Goal: Task Accomplishment & Management: Complete application form

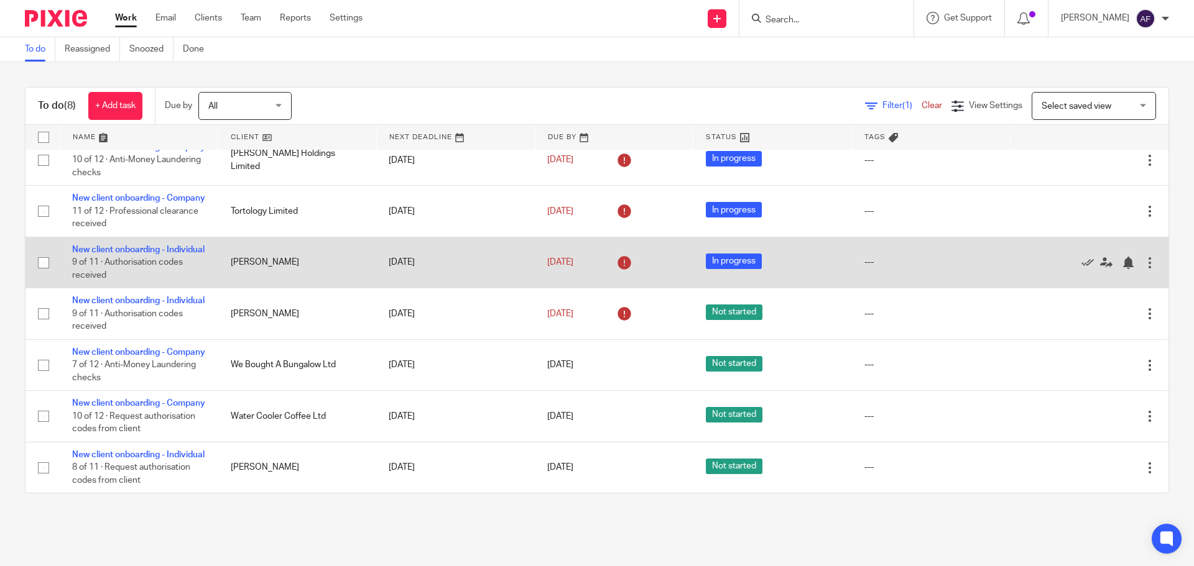
scroll to position [168, 0]
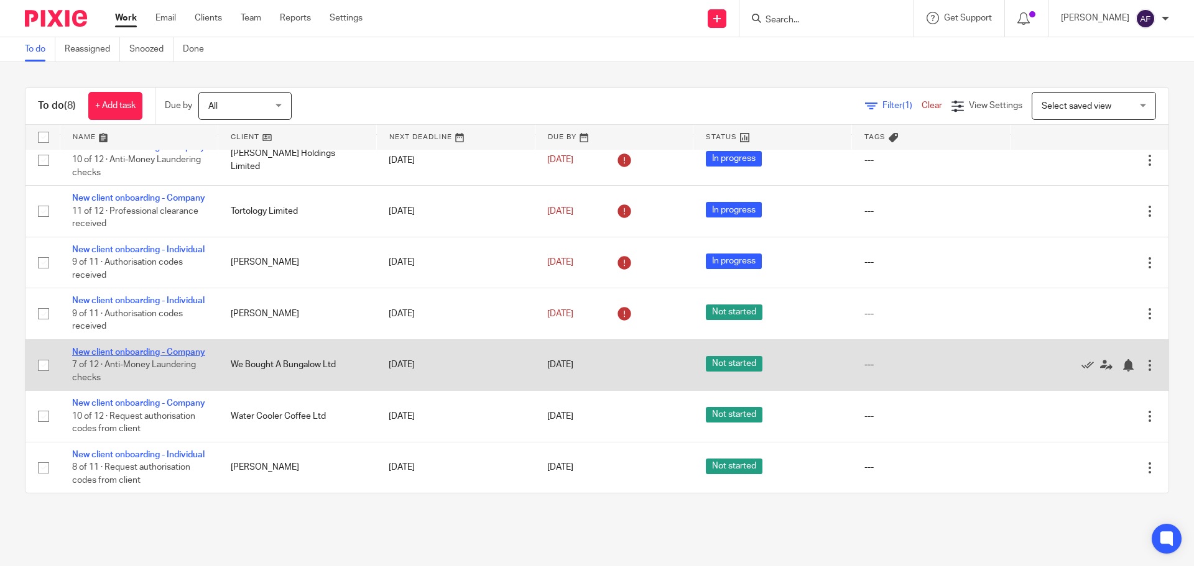
click at [161, 348] on link "New client onboarding - Company" at bounding box center [138, 352] width 133 height 9
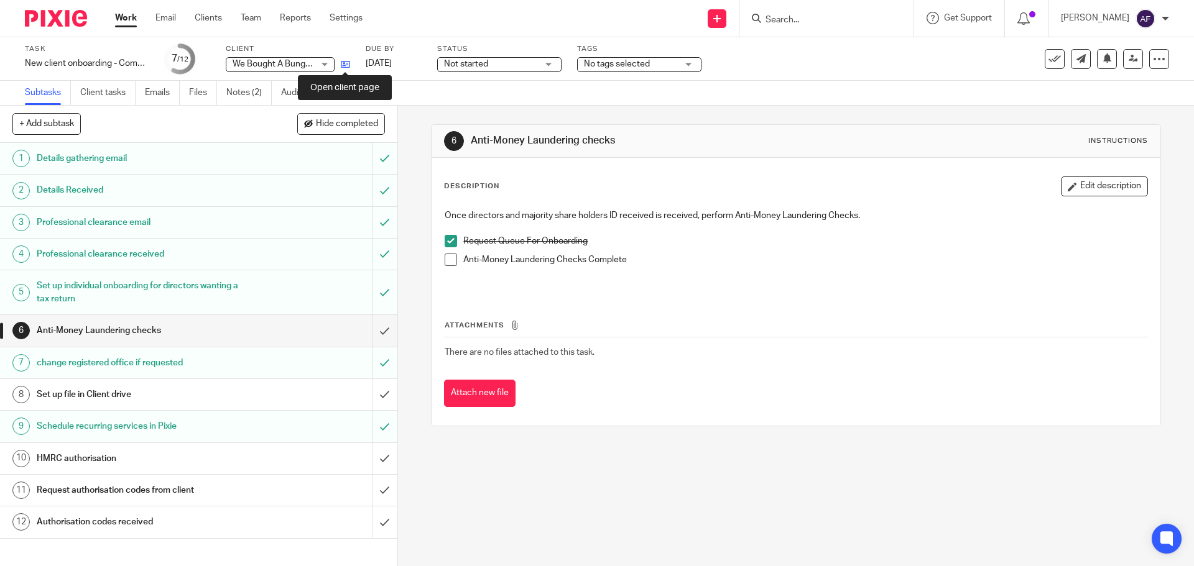
click at [347, 68] on icon at bounding box center [345, 64] width 9 height 9
click at [242, 96] on link "Notes (2)" at bounding box center [248, 93] width 45 height 24
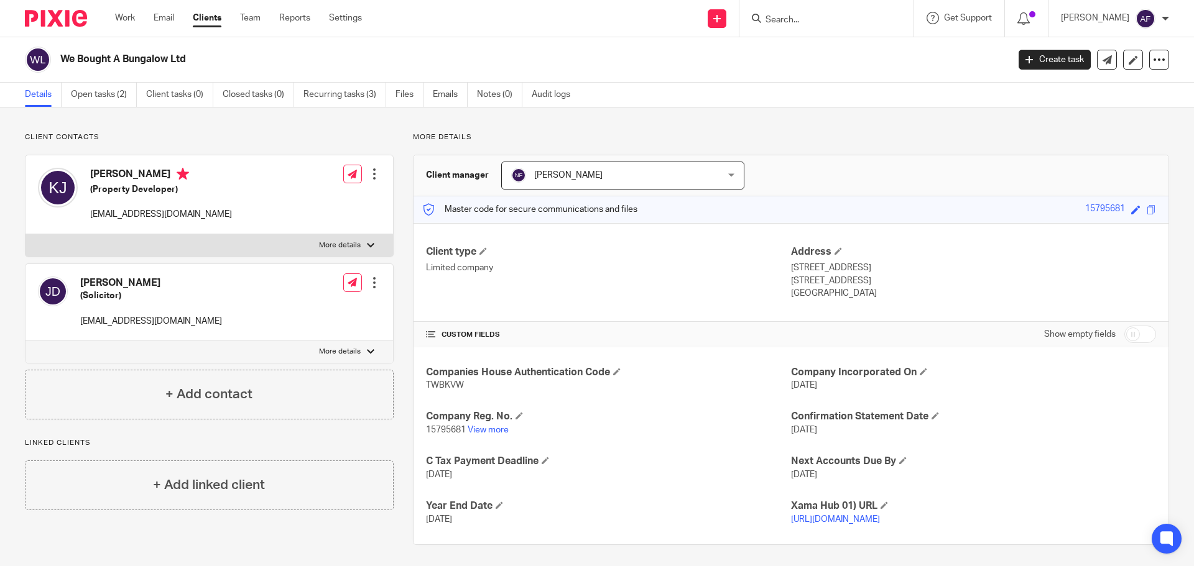
click at [135, 329] on div "Jennifer Dougal (Solicitor) jenniferdougal121@gmail.com" at bounding box center [130, 301] width 184 height 63
click at [136, 318] on p "jenniferdougal121@gmail.com" at bounding box center [151, 321] width 142 height 12
copy div "jenniferdougal121@gmail.com"
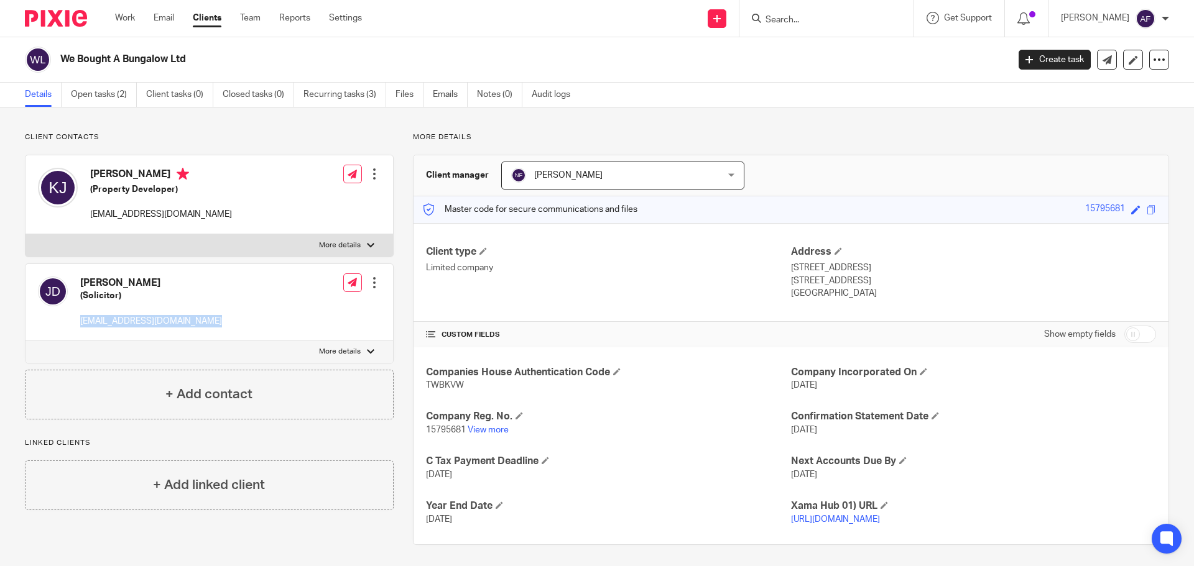
click at [880, 517] on link "https://platform.xamatech.com/portal/crm/clients/685168e0-84b8-11f0-a01c-174cac…" at bounding box center [835, 519] width 89 height 9
click at [161, 60] on h2 "We Bought A Bungalow Ltd" at bounding box center [436, 59] width 752 height 13
copy main "We Bought A Bungalow Ltd Create task Update from Companies House Export data Me…"
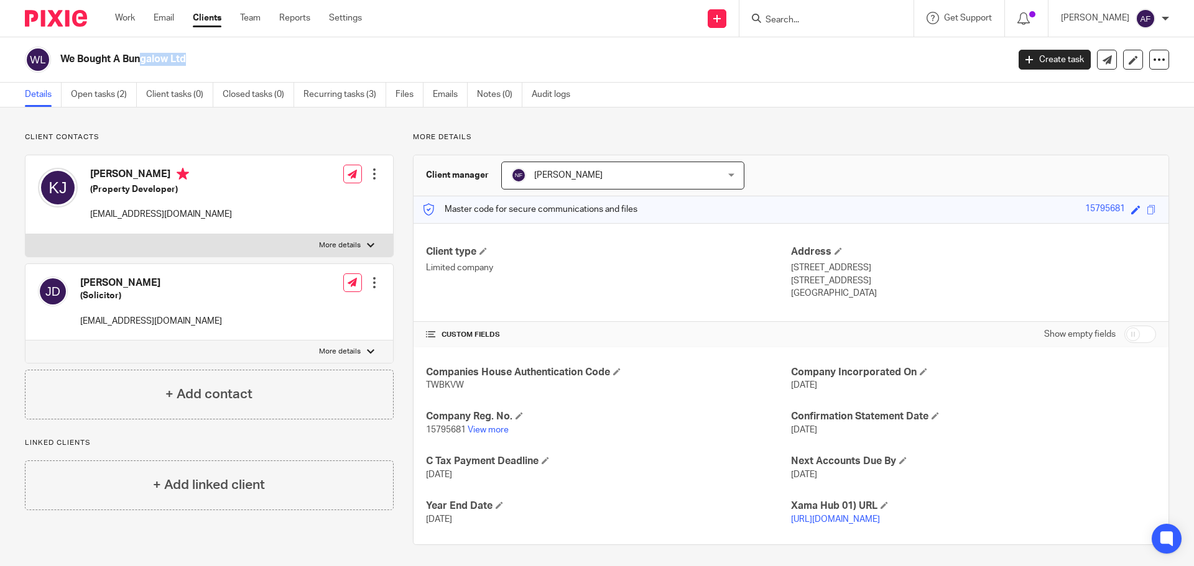
drag, startPoint x: 867, startPoint y: 280, endPoint x: 786, endPoint y: 271, distance: 81.4
click at [791, 271] on div "Address 179 Park Lane, Poynton Cheshire, SK12 1RH United Kingdom" at bounding box center [973, 273] width 365 height 55
copy div "179 Park Lane, Poynton Cheshire, SK12 1RH"
click at [458, 429] on span "15795681" at bounding box center [446, 430] width 40 height 9
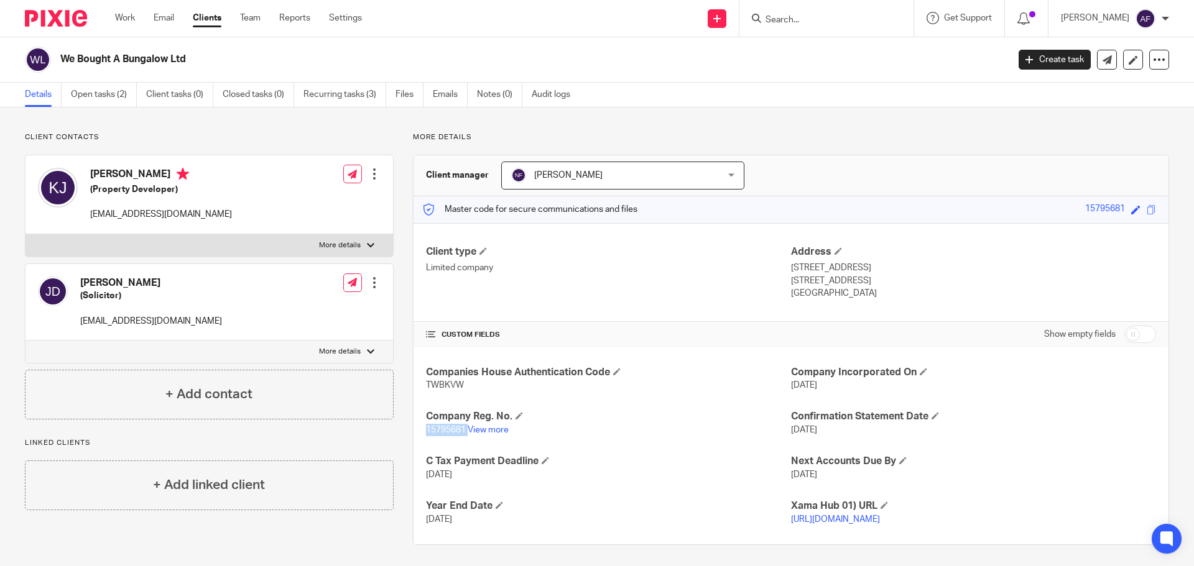
copy p "15795681"
click at [489, 429] on link "View more" at bounding box center [488, 430] width 41 height 9
copy p "15795681"
drag, startPoint x: 467, startPoint y: 386, endPoint x: 417, endPoint y: 385, distance: 50.4
click at [417, 385] on div "Companies House Authentication Code TWBKVW Company Incorporated On 22 Jun 2024 …" at bounding box center [790, 446] width 755 height 197
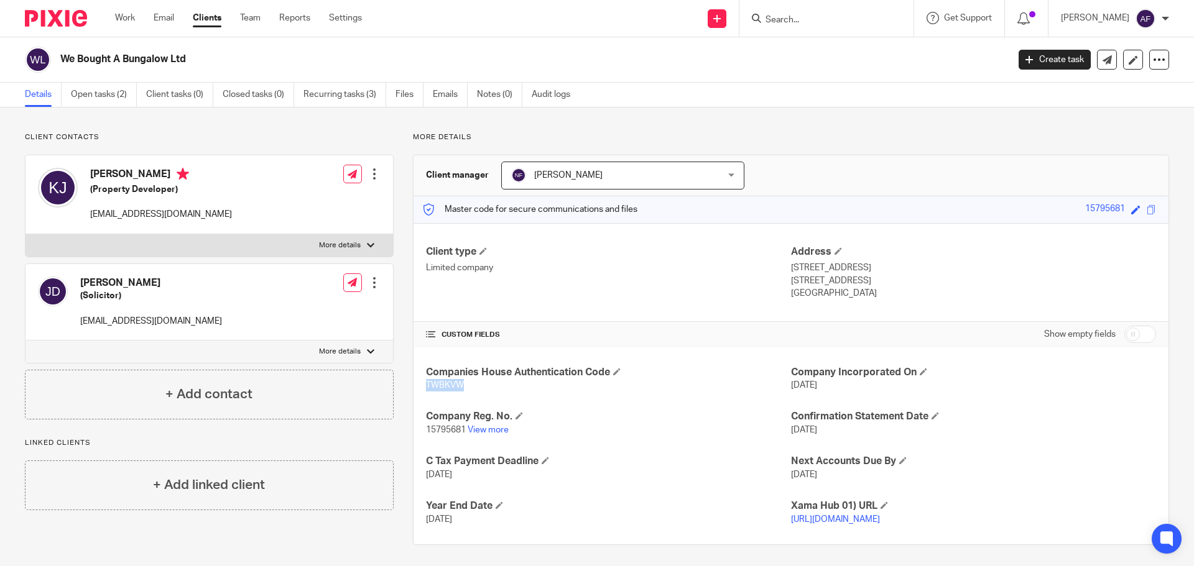
copy span "TWBKVW"
click at [207, 21] on link "Clients" at bounding box center [207, 18] width 29 height 12
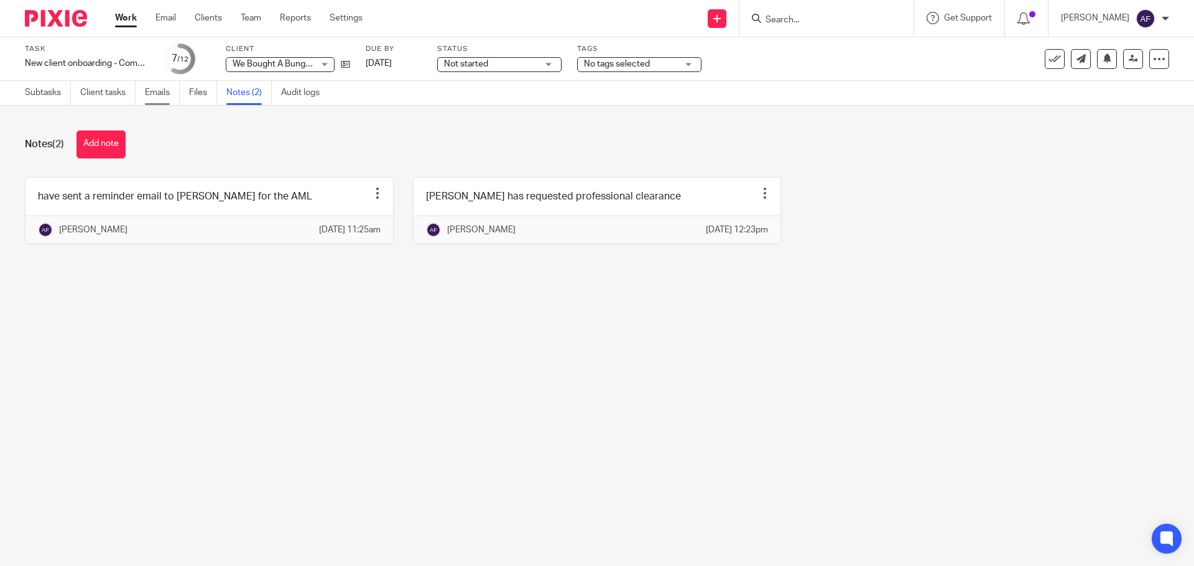
click at [159, 99] on link "Emails" at bounding box center [162, 93] width 35 height 24
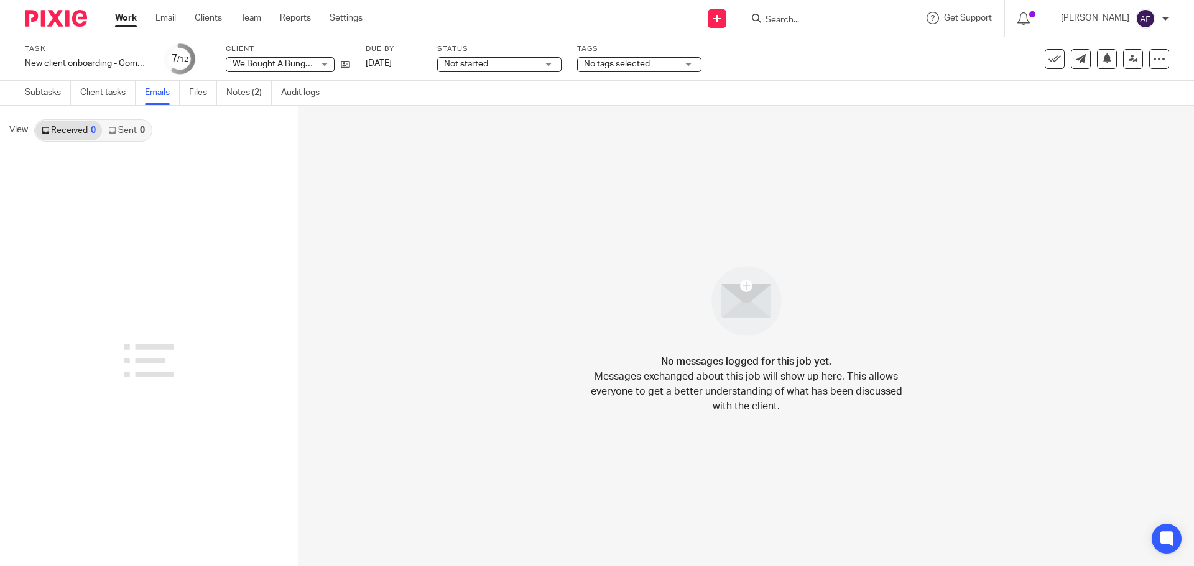
click at [124, 126] on link "Sent 0" at bounding box center [126, 131] width 48 height 20
click at [55, 135] on link "Received 0" at bounding box center [68, 131] width 67 height 20
click at [58, 93] on link "Subtasks" at bounding box center [48, 93] width 46 height 24
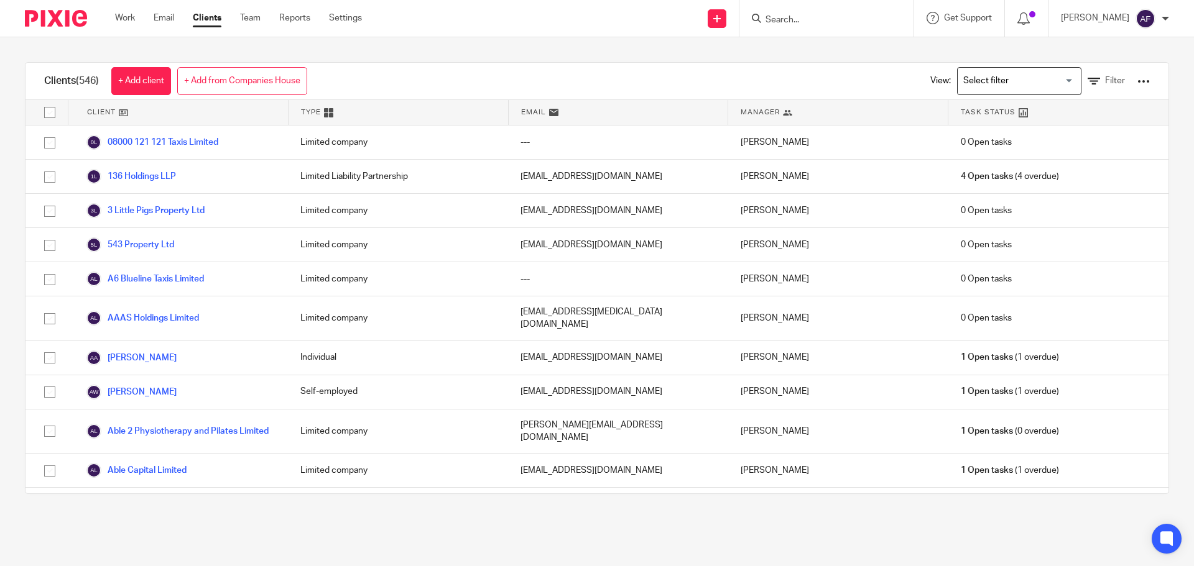
click at [150, 80] on link "+ Add client" at bounding box center [141, 81] width 60 height 28
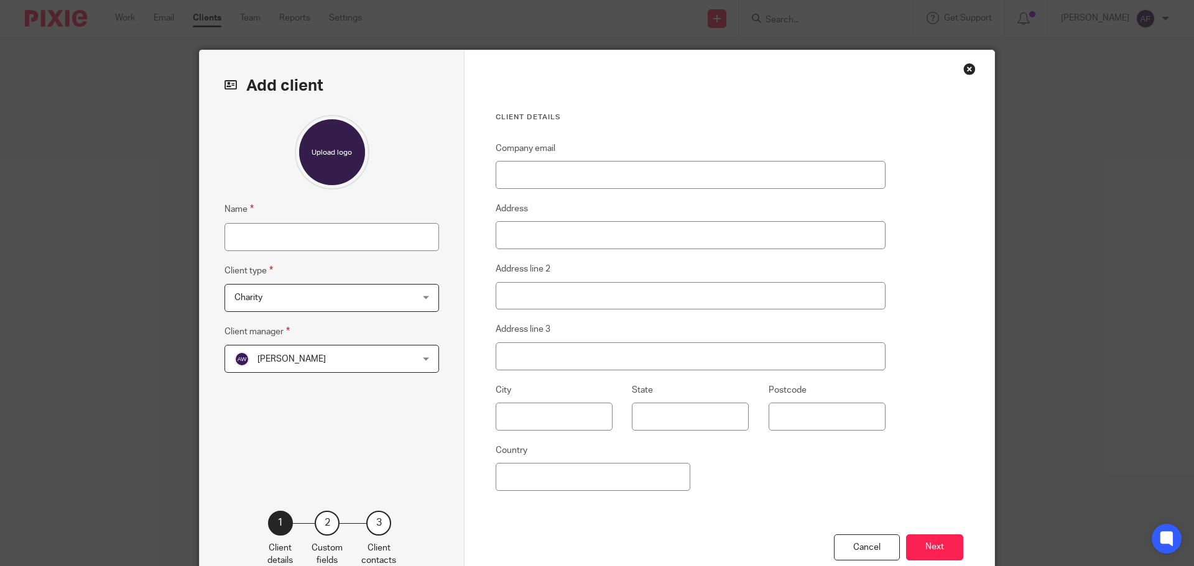
click at [233, 237] on input "Name" at bounding box center [331, 237] width 214 height 28
type input "[PERSON_NAME]"
click at [259, 290] on span "Charity" at bounding box center [315, 298] width 163 height 26
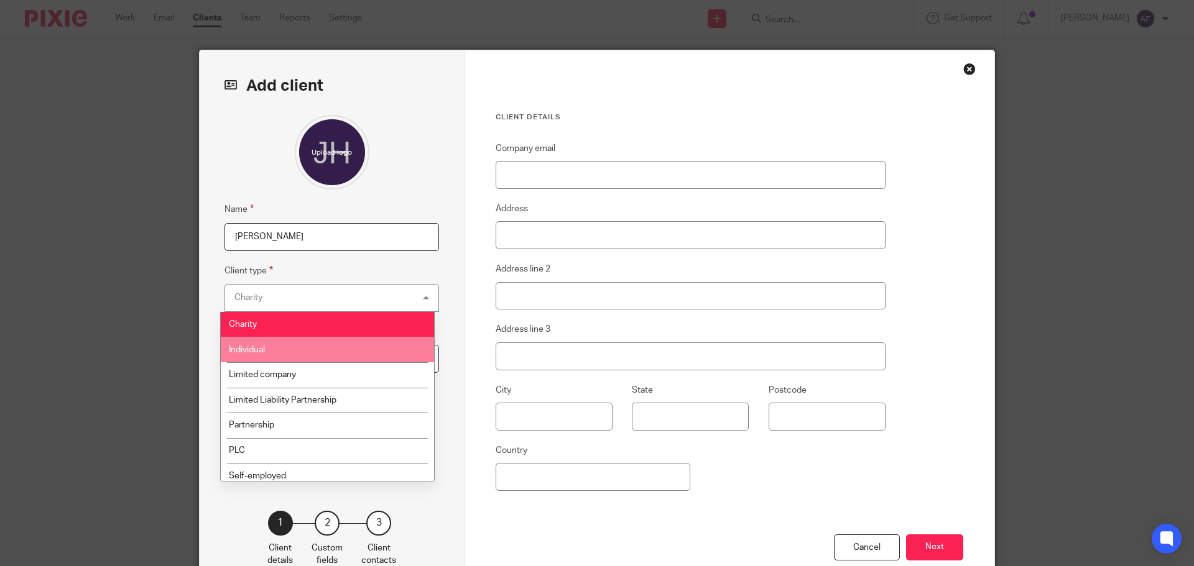
click at [267, 344] on li "Individual" at bounding box center [327, 349] width 213 height 25
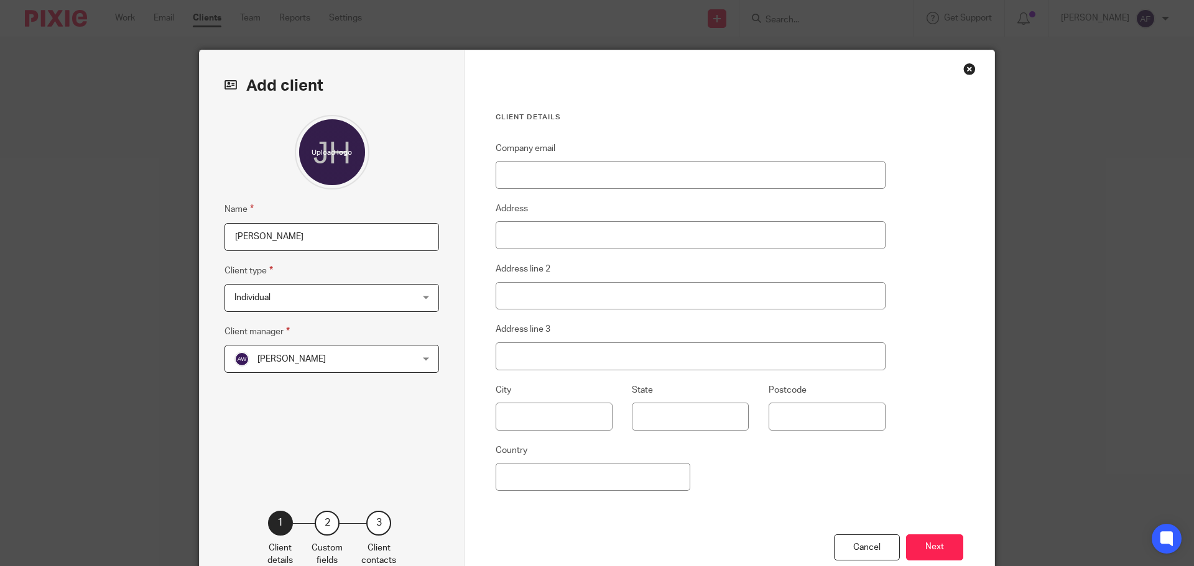
click at [272, 367] on span "Ami Wegrzyn" at bounding box center [315, 359] width 163 height 26
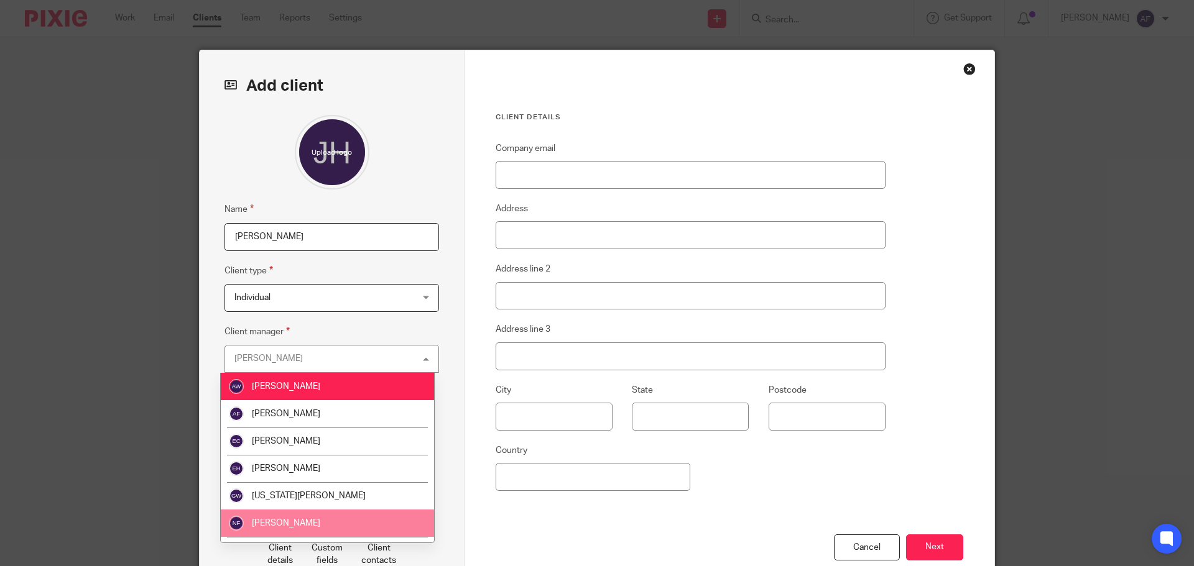
click at [302, 520] on li "[PERSON_NAME]" at bounding box center [327, 523] width 213 height 27
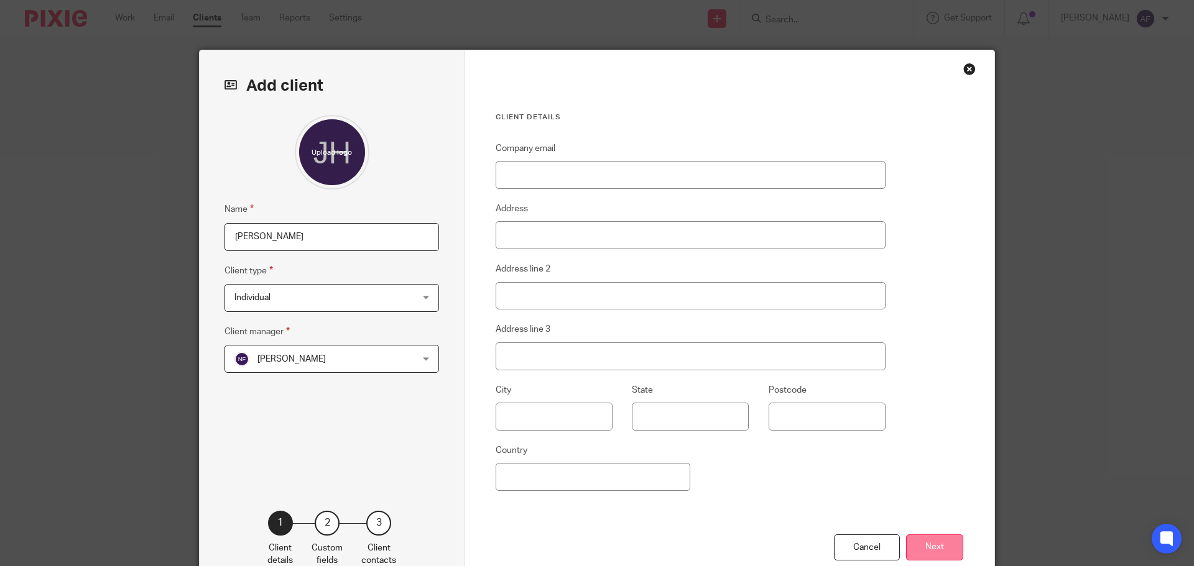
click at [945, 545] on button "Next" at bounding box center [934, 548] width 57 height 27
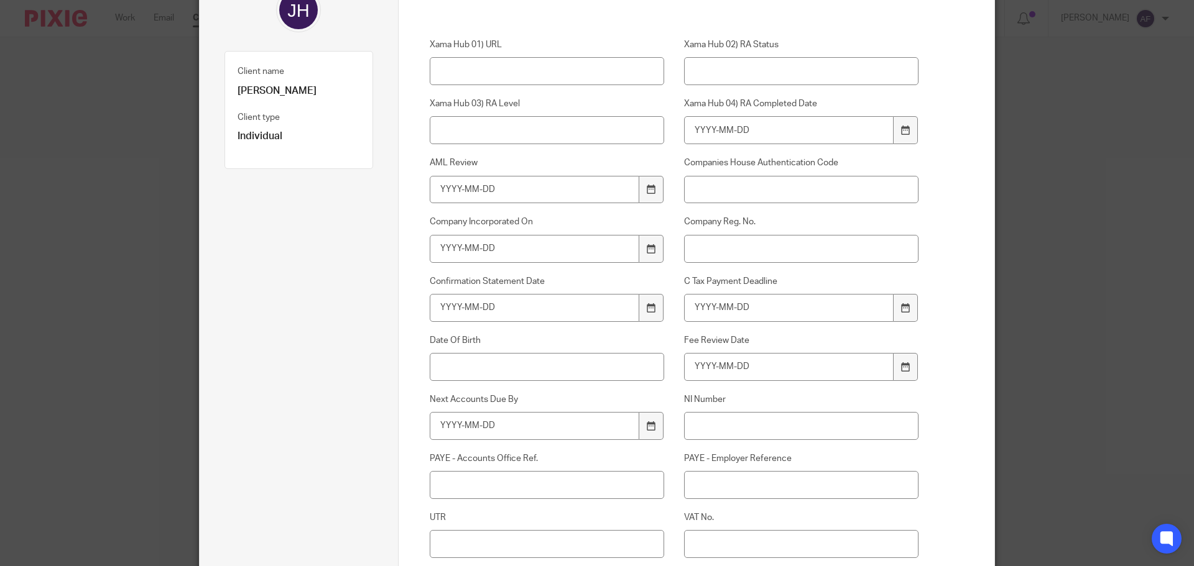
scroll to position [336, 0]
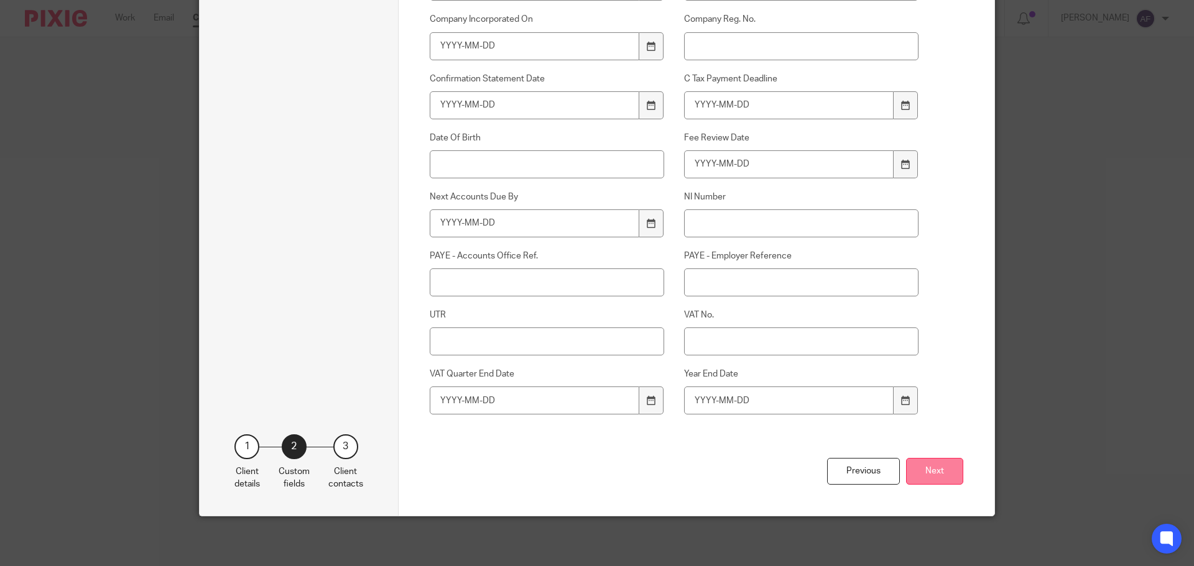
click at [910, 467] on button "Next" at bounding box center [934, 471] width 57 height 27
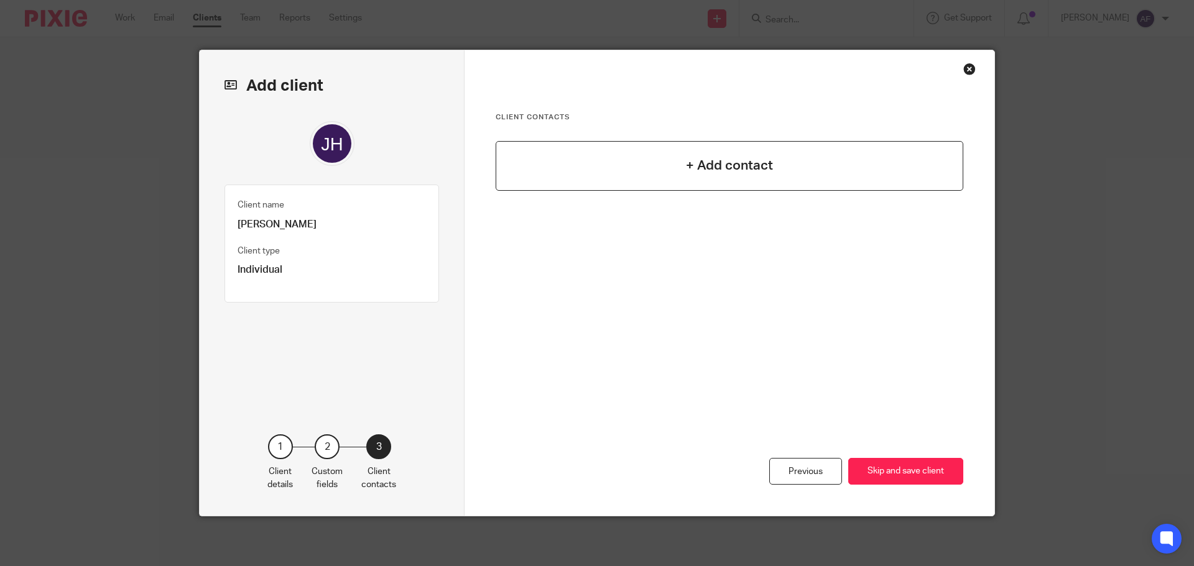
click at [665, 154] on div "+ Add contact" at bounding box center [729, 166] width 468 height 50
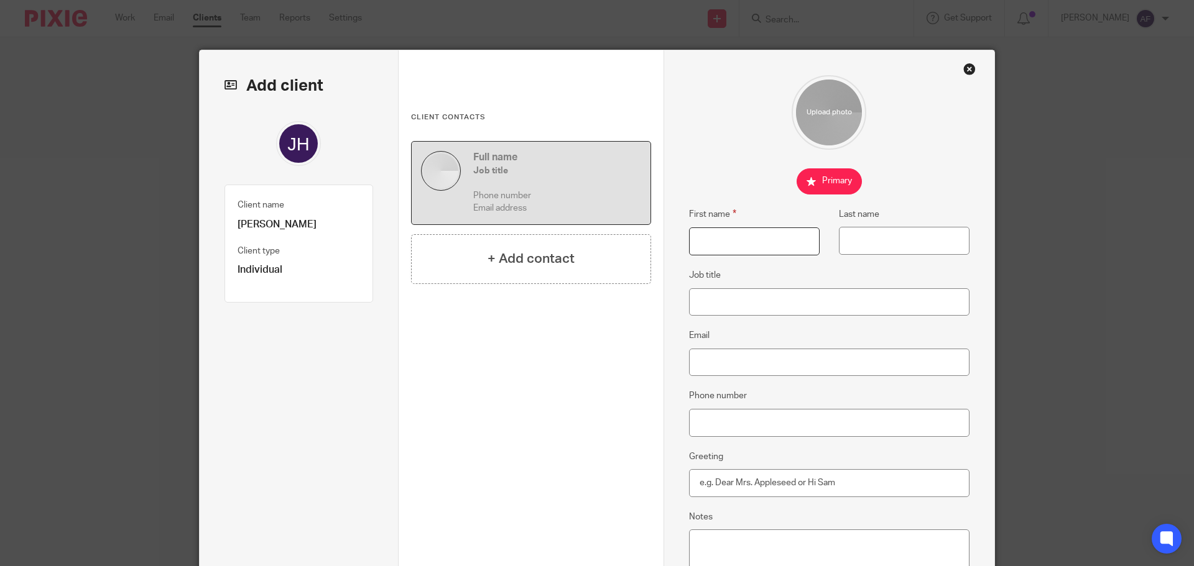
click at [713, 247] on input "First name" at bounding box center [754, 242] width 131 height 28
paste input "[PERSON_NAME]"
click at [725, 241] on input "[PERSON_NAME]" at bounding box center [754, 242] width 131 height 28
type input "Janis"
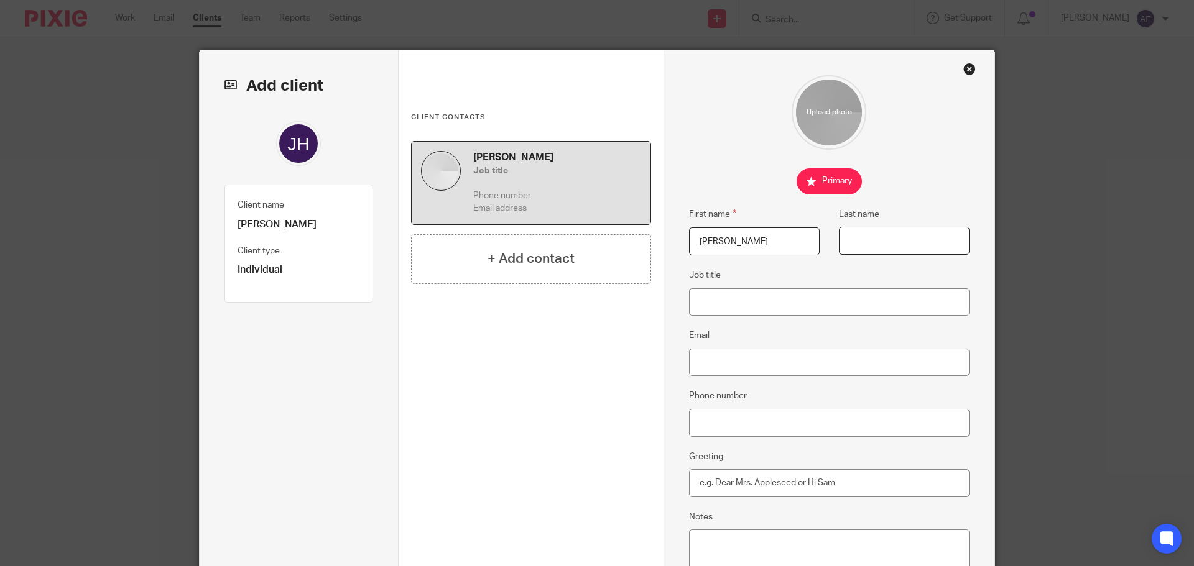
paste input "Hollier"
type input "Hollier"
click at [724, 295] on input "Job title" at bounding box center [829, 302] width 281 height 28
click at [749, 369] on input "Email" at bounding box center [829, 363] width 281 height 28
paste input "janishollier@gmail.com"
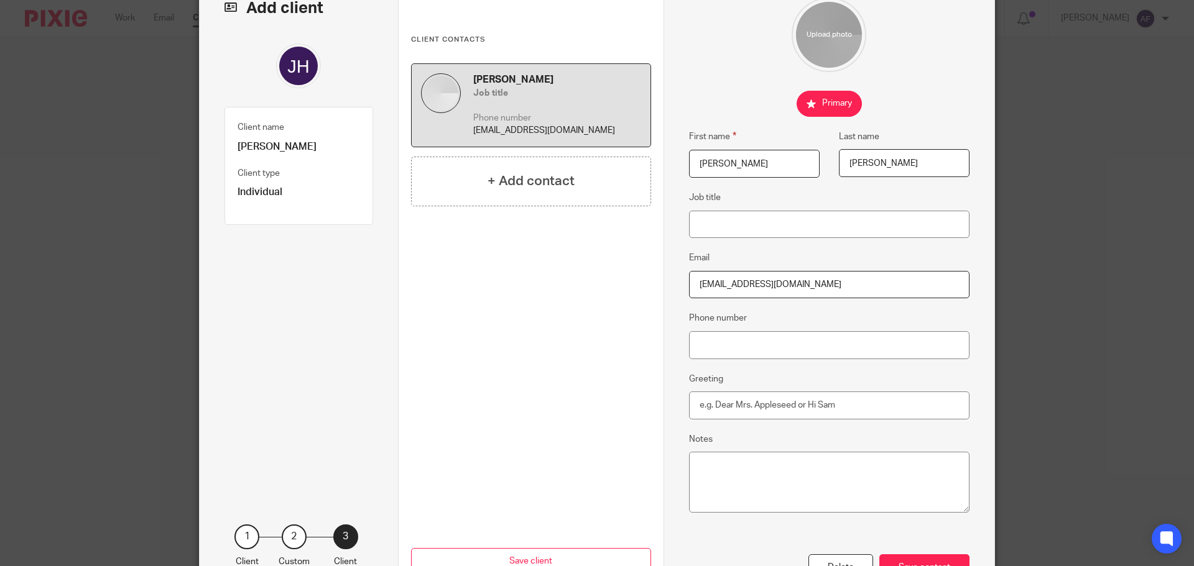
scroll to position [168, 0]
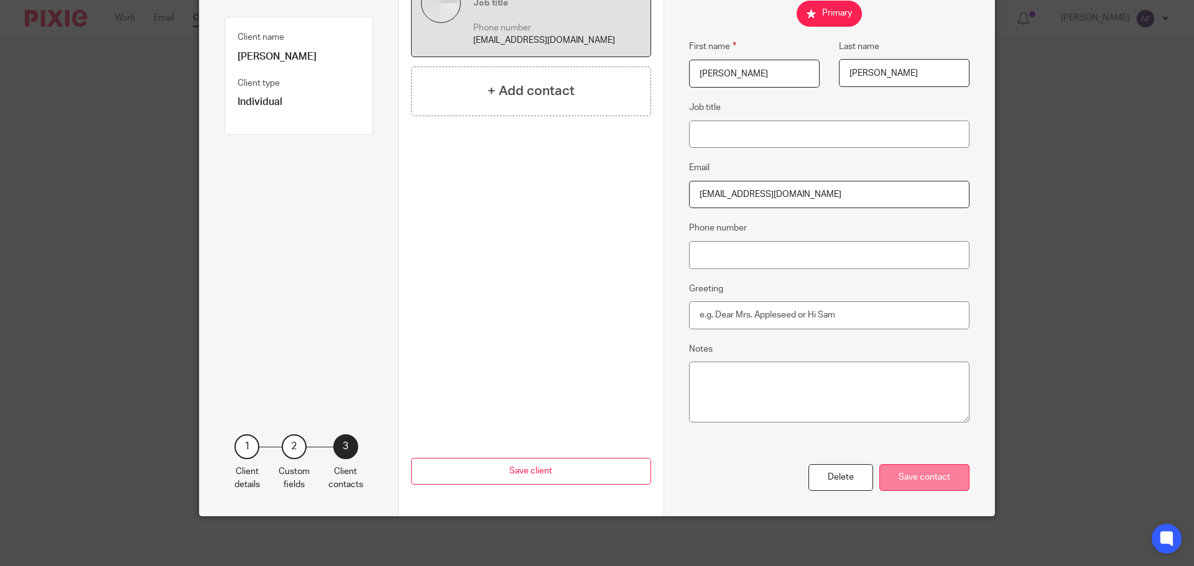
type input "janishollier@gmail.com"
click at [901, 485] on div "Save contact" at bounding box center [924, 477] width 90 height 27
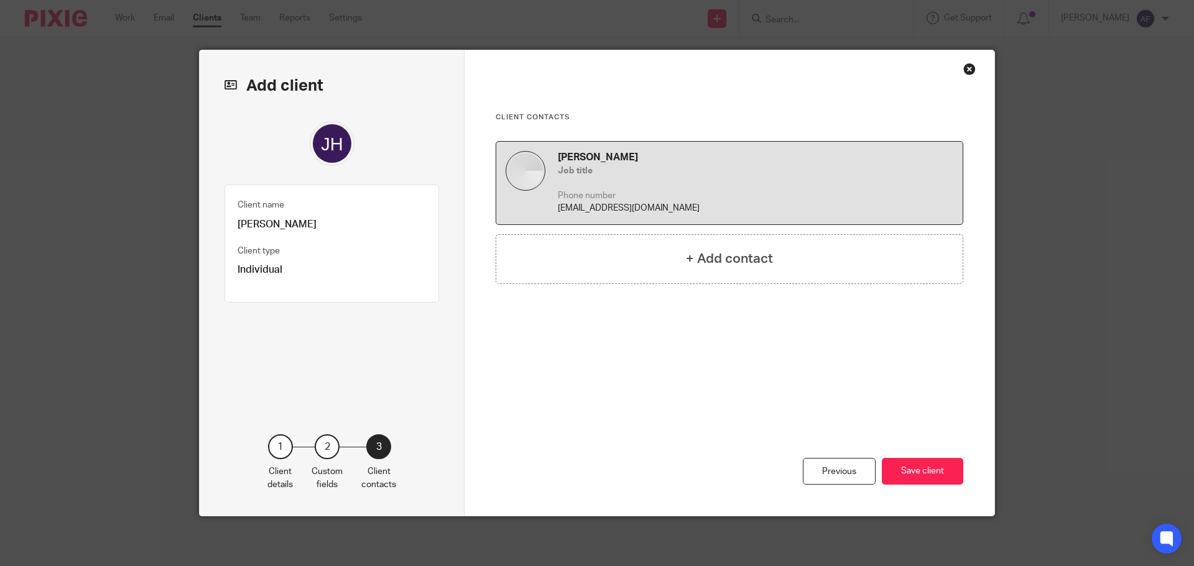
scroll to position [0, 0]
click at [916, 480] on button "Save client" at bounding box center [922, 471] width 81 height 27
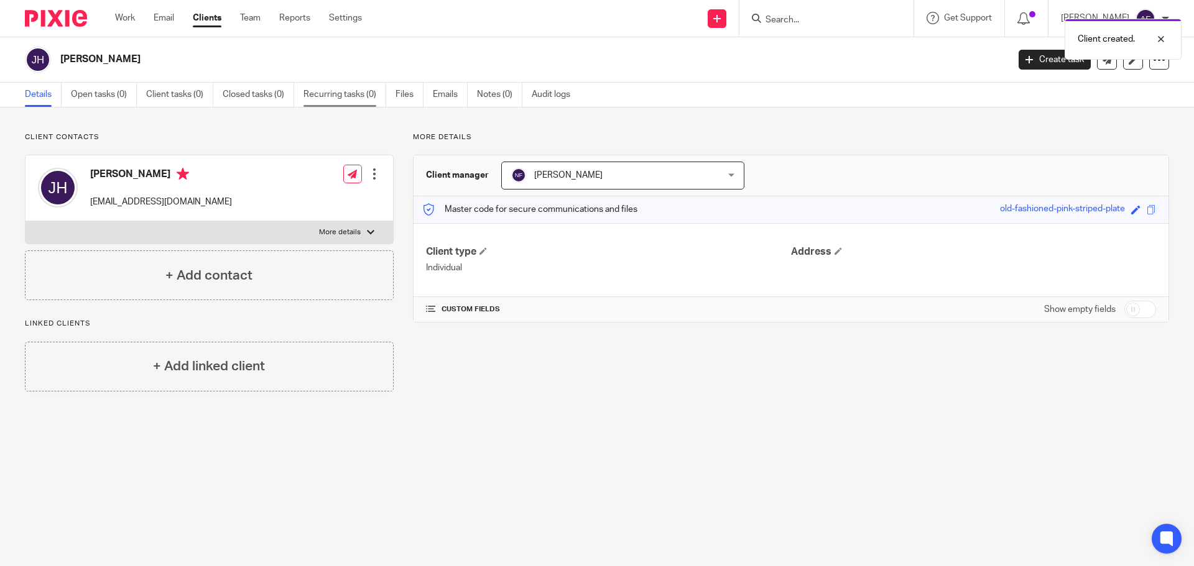
click at [361, 99] on link "Recurring tasks (0)" at bounding box center [344, 95] width 83 height 24
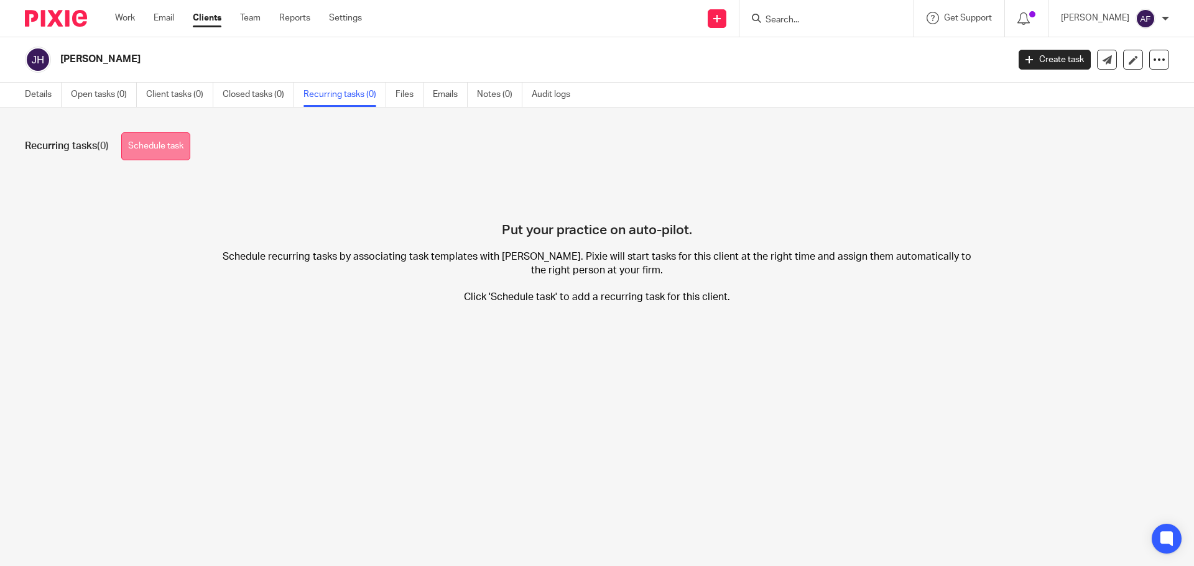
click at [181, 145] on link "Schedule task" at bounding box center [155, 146] width 69 height 28
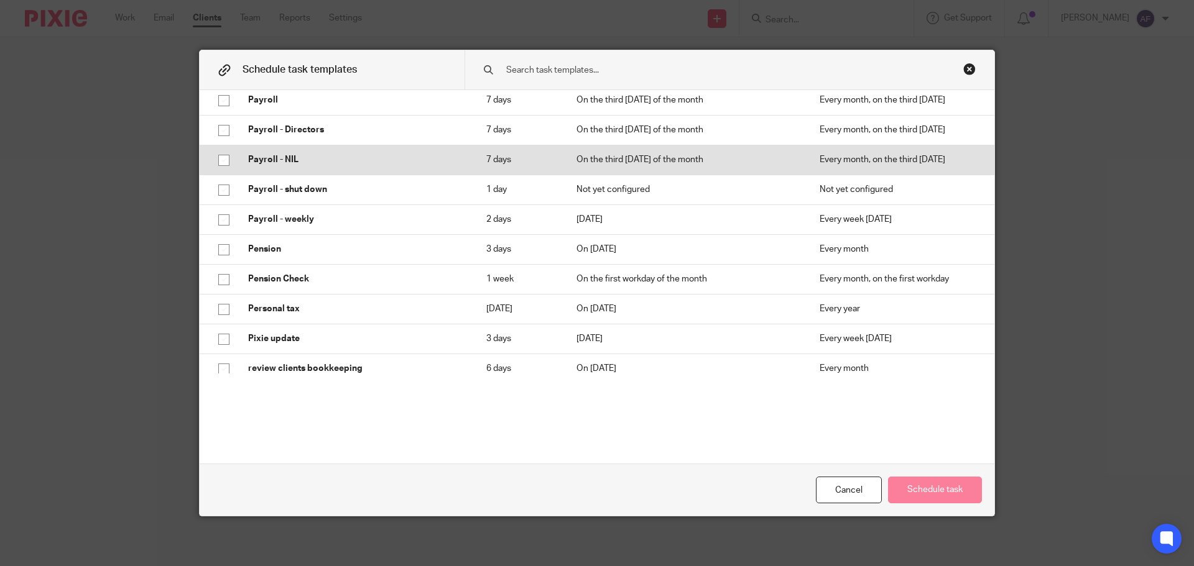
scroll to position [2114, 0]
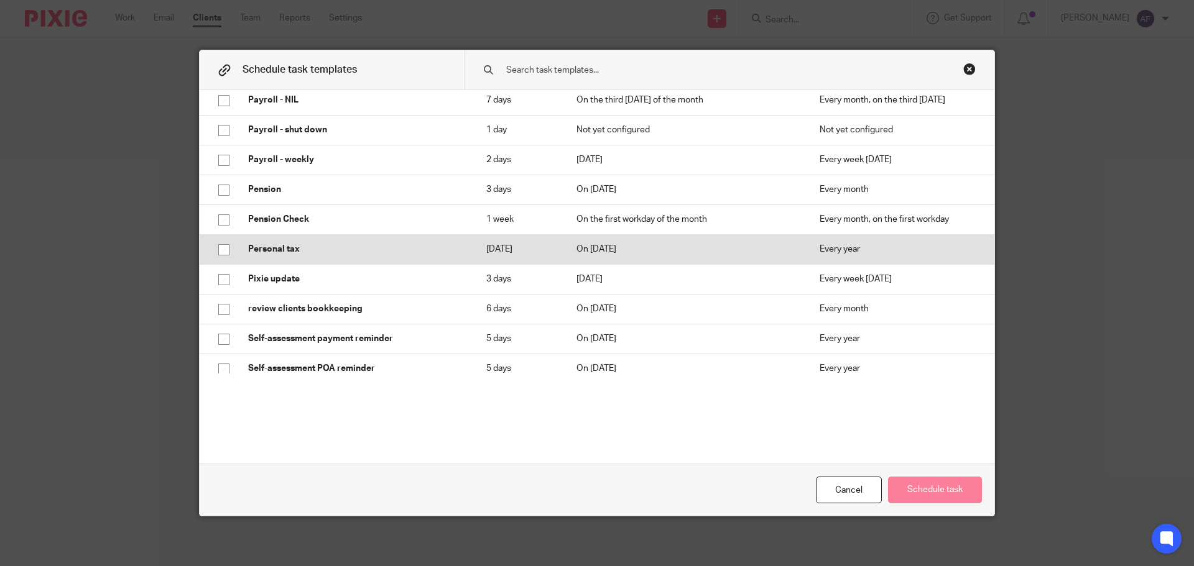
click at [303, 243] on p "Personal tax" at bounding box center [354, 249] width 213 height 12
checkbox input "true"
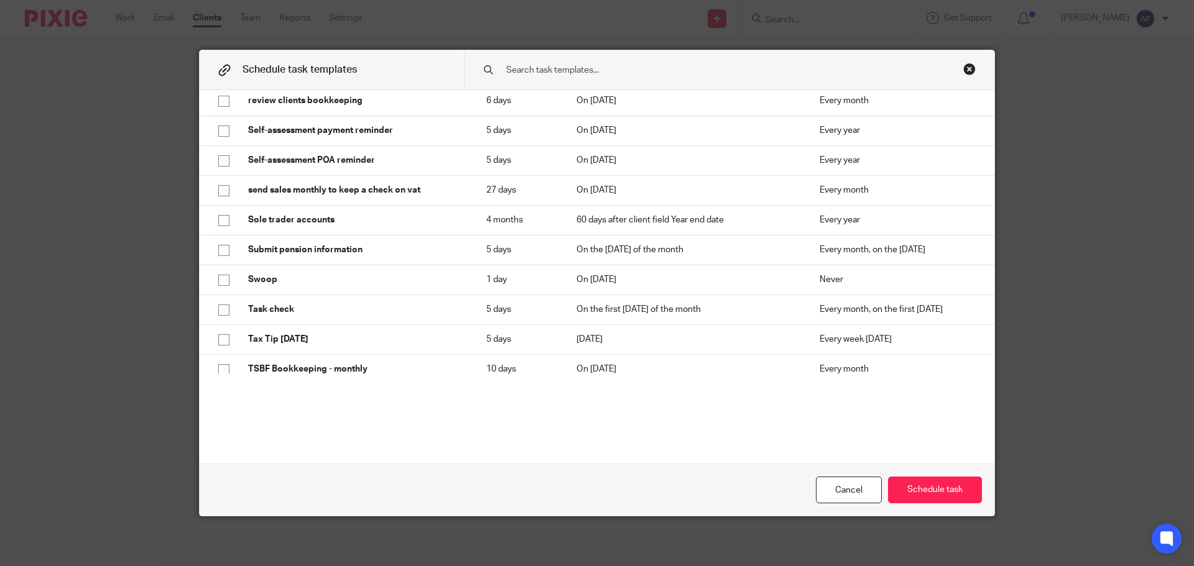
scroll to position [2300, 0]
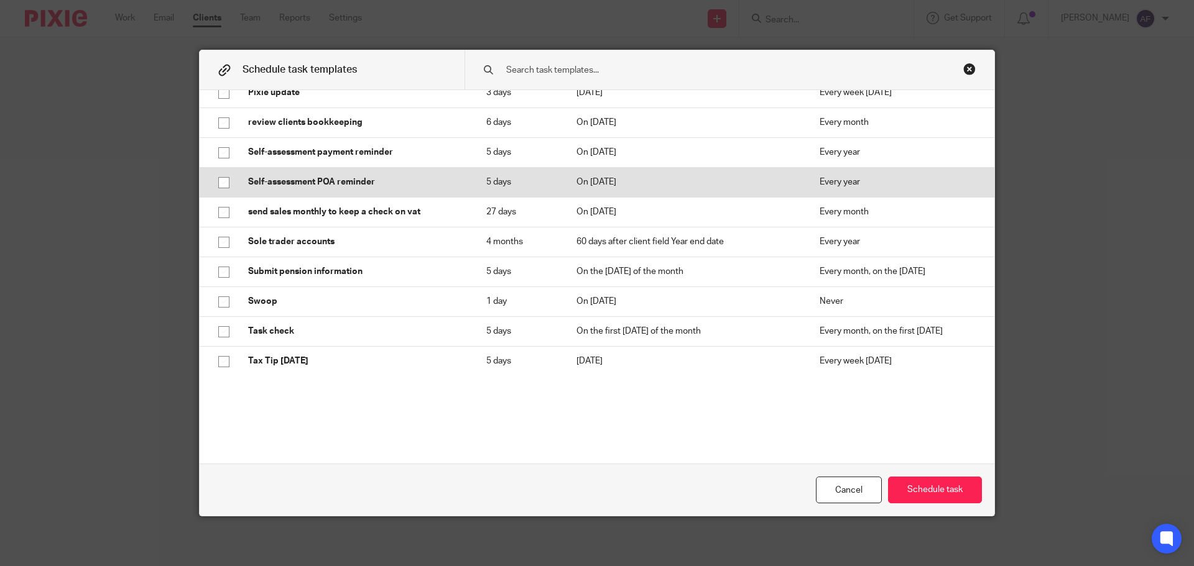
click at [306, 185] on p "Self-assessment POA reminder" at bounding box center [354, 182] width 213 height 12
checkbox input "true"
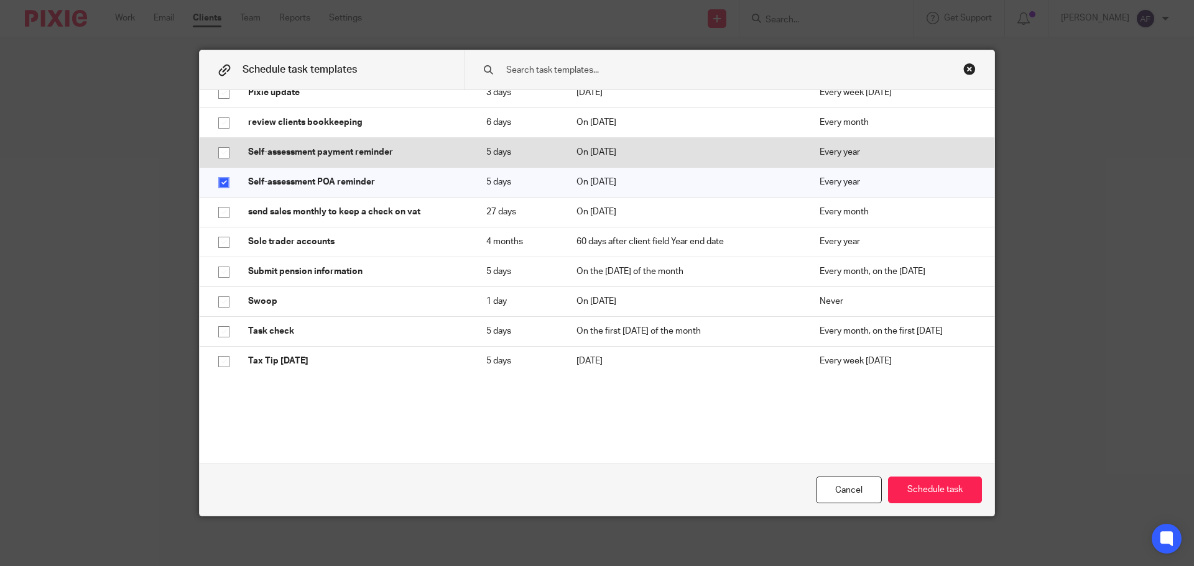
click at [305, 152] on p "Self-assessment payment reminder" at bounding box center [354, 152] width 213 height 12
checkbox input "true"
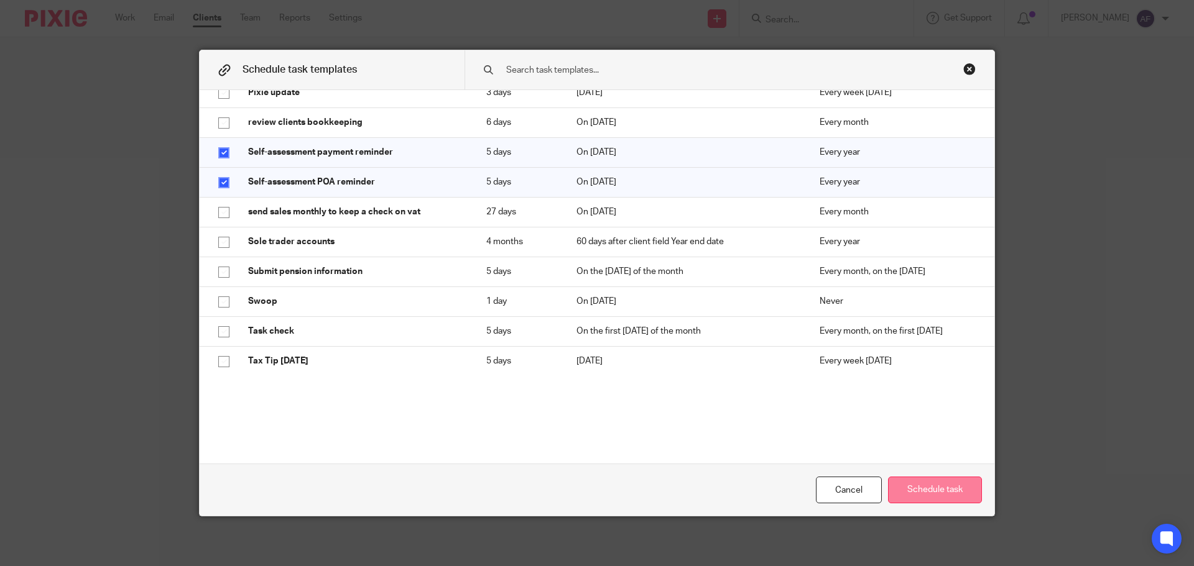
click at [951, 488] on button "Schedule task" at bounding box center [935, 490] width 94 height 27
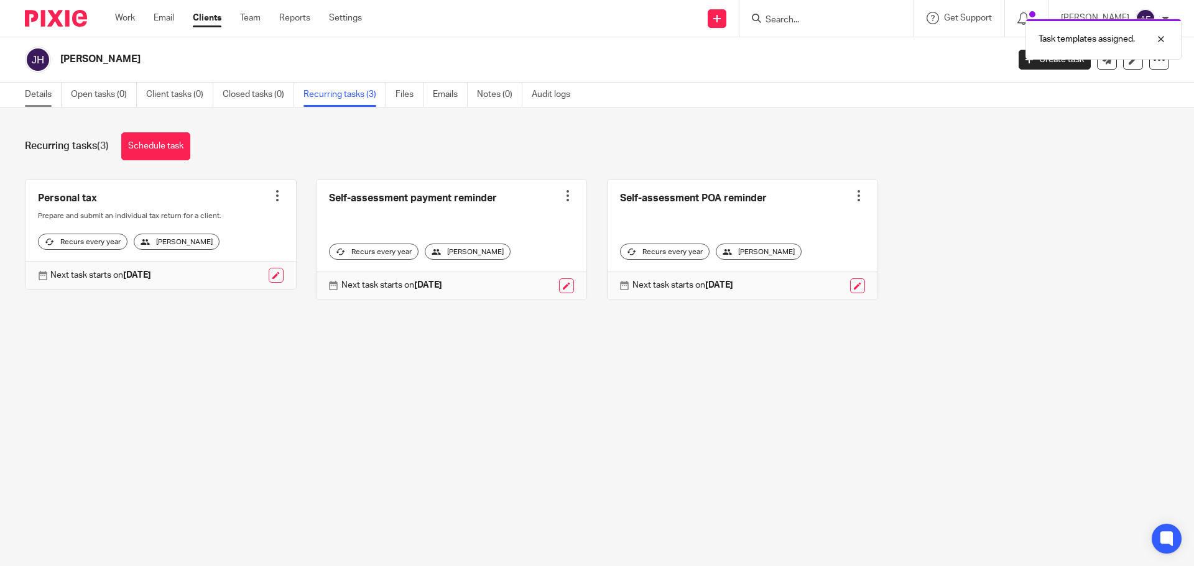
click at [41, 89] on link "Details" at bounding box center [43, 95] width 37 height 24
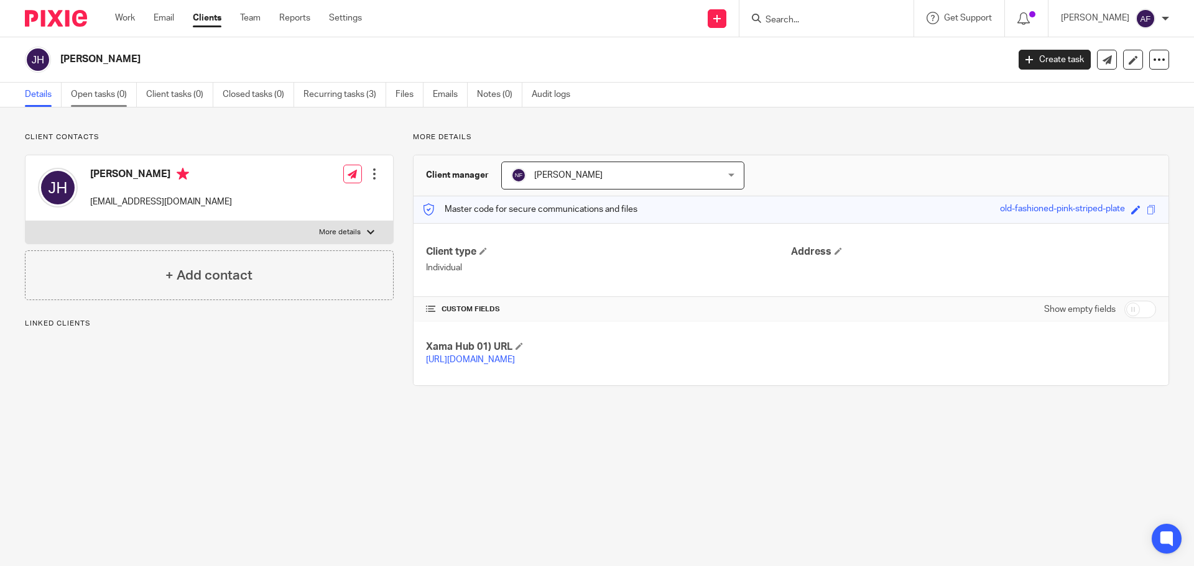
click at [87, 98] on link "Open tasks (0)" at bounding box center [104, 95] width 66 height 24
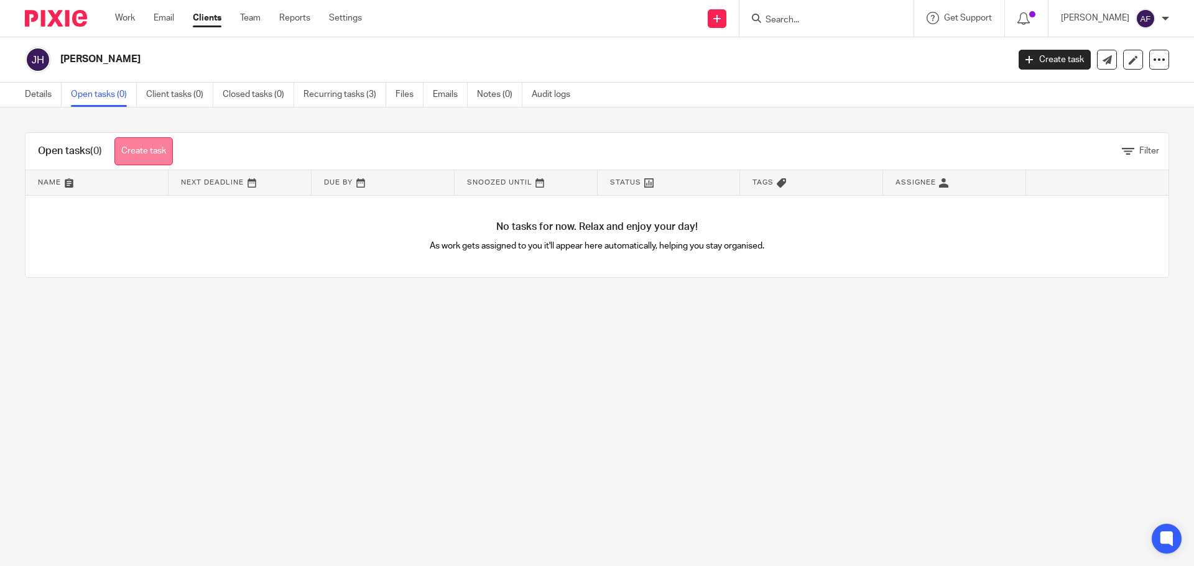
click at [131, 150] on link "Create task" at bounding box center [143, 151] width 58 height 28
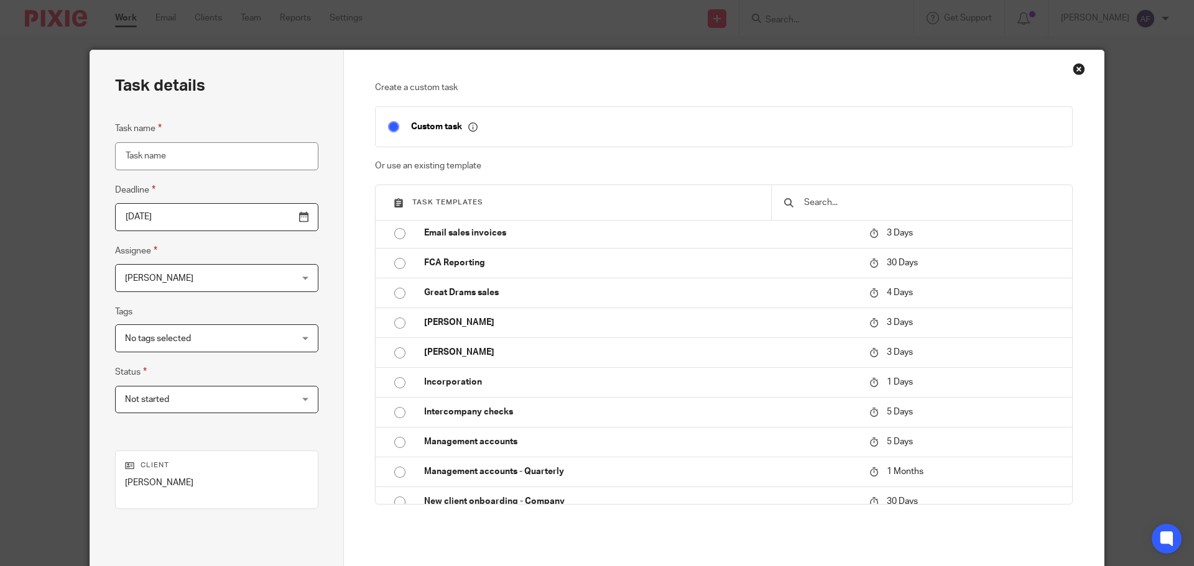
scroll to position [1803, 0]
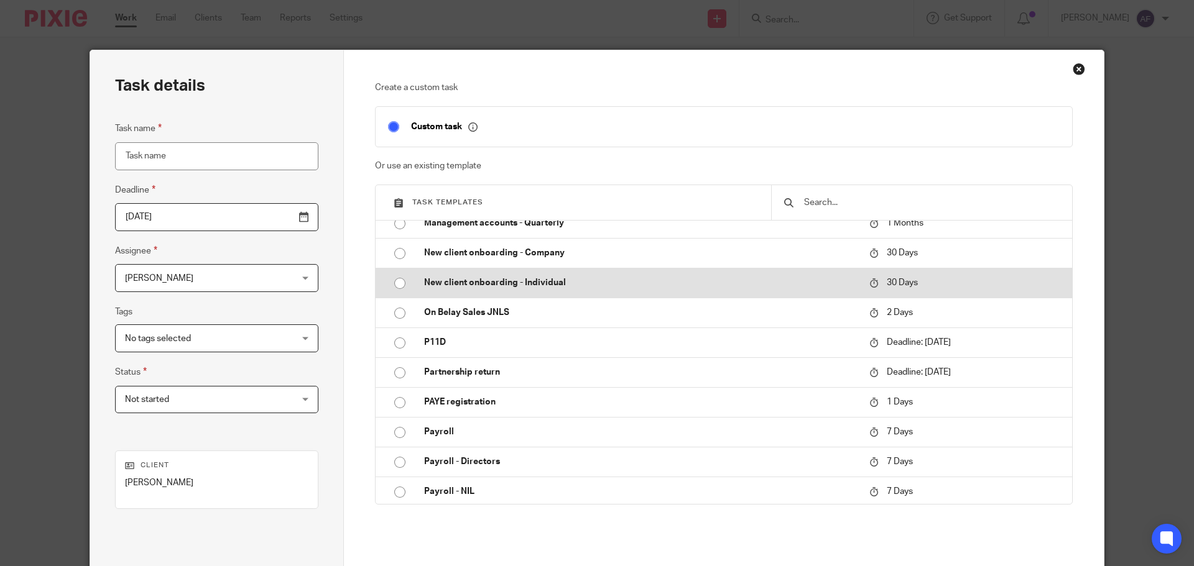
click at [597, 277] on p "New client onboarding - Individual" at bounding box center [640, 283] width 433 height 12
type input "2025-10-22"
type input "New client onboarding - Individual"
checkbox input "false"
radio input "true"
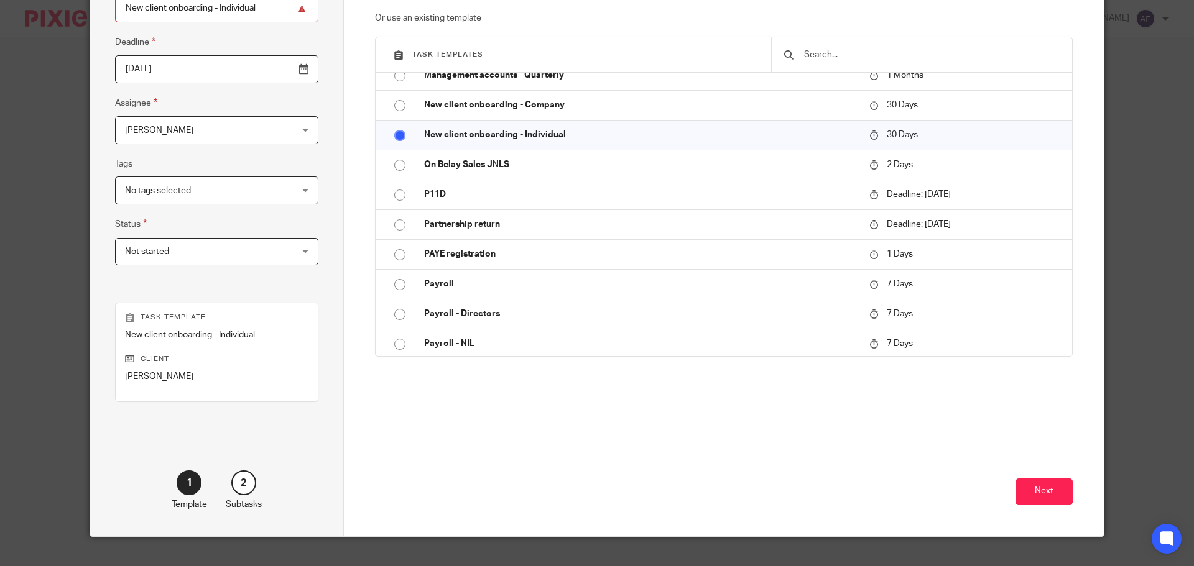
scroll to position [168, 0]
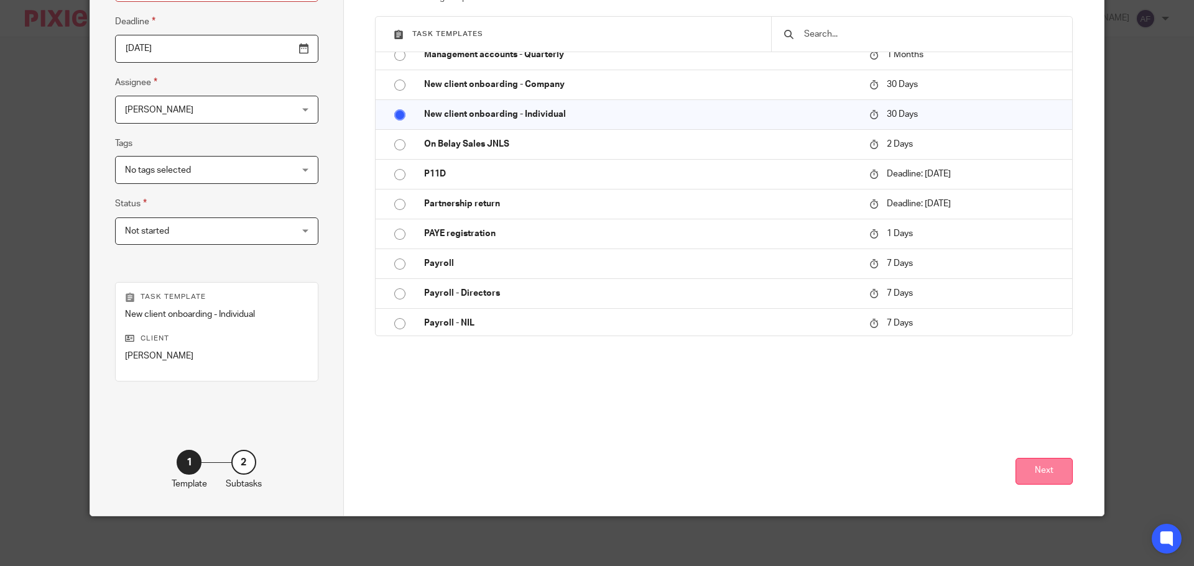
click at [1036, 479] on button "Next" at bounding box center [1043, 471] width 57 height 27
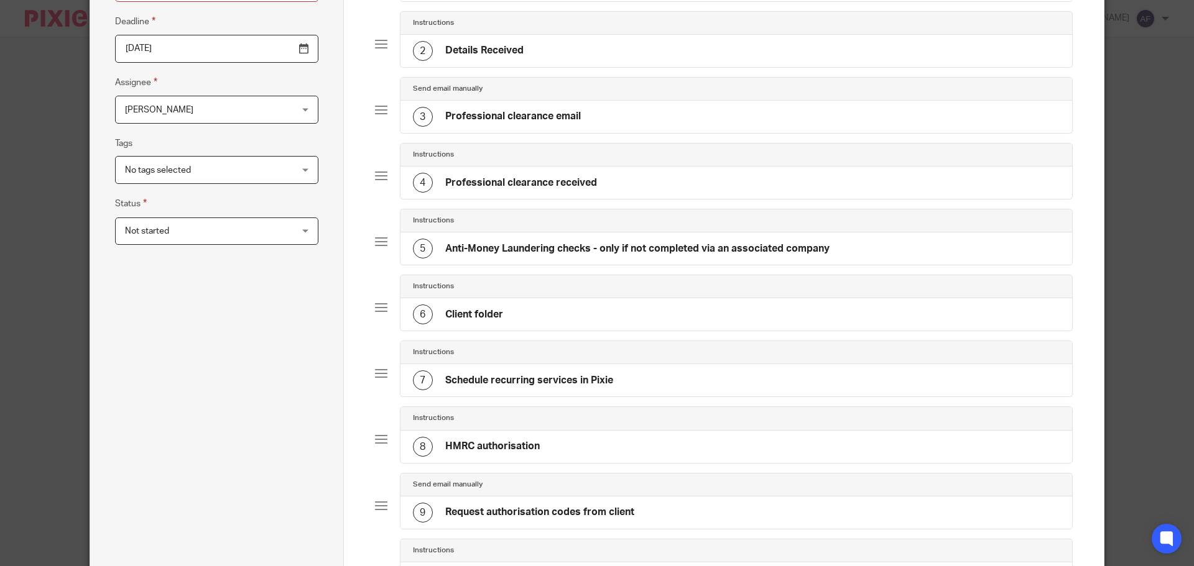
scroll to position [461, 0]
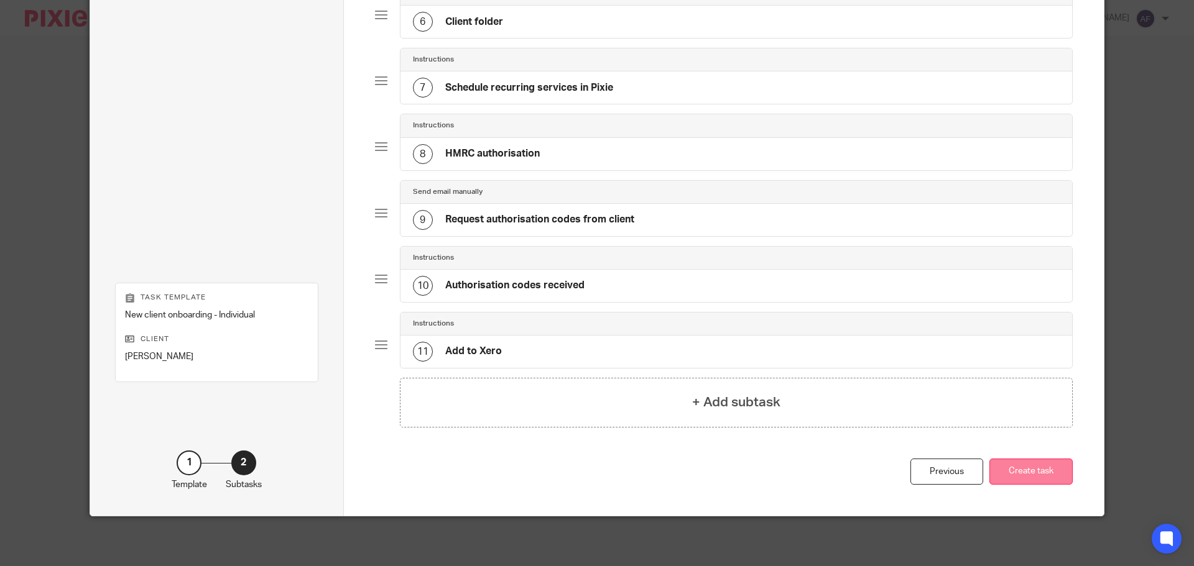
click at [1050, 473] on button "Create task" at bounding box center [1030, 472] width 83 height 27
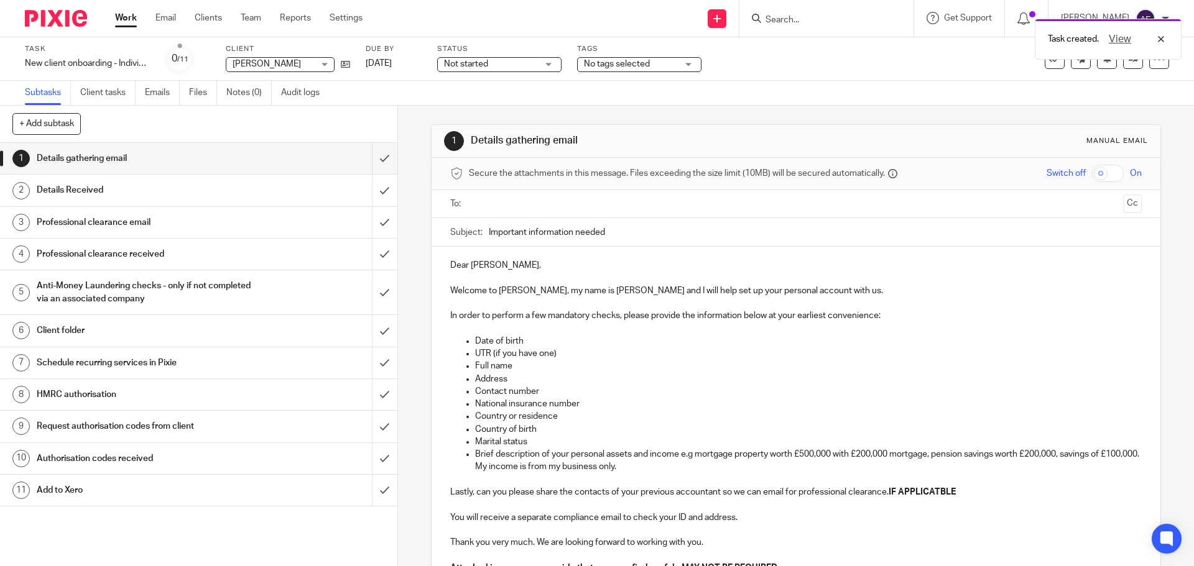
click at [615, 232] on input "Important information needed" at bounding box center [815, 232] width 652 height 28
type input "Important information needed - [PERSON_NAME]"
click at [694, 364] on p "Full name" at bounding box center [808, 366] width 666 height 12
click at [475, 202] on input "text" at bounding box center [795, 204] width 644 height 14
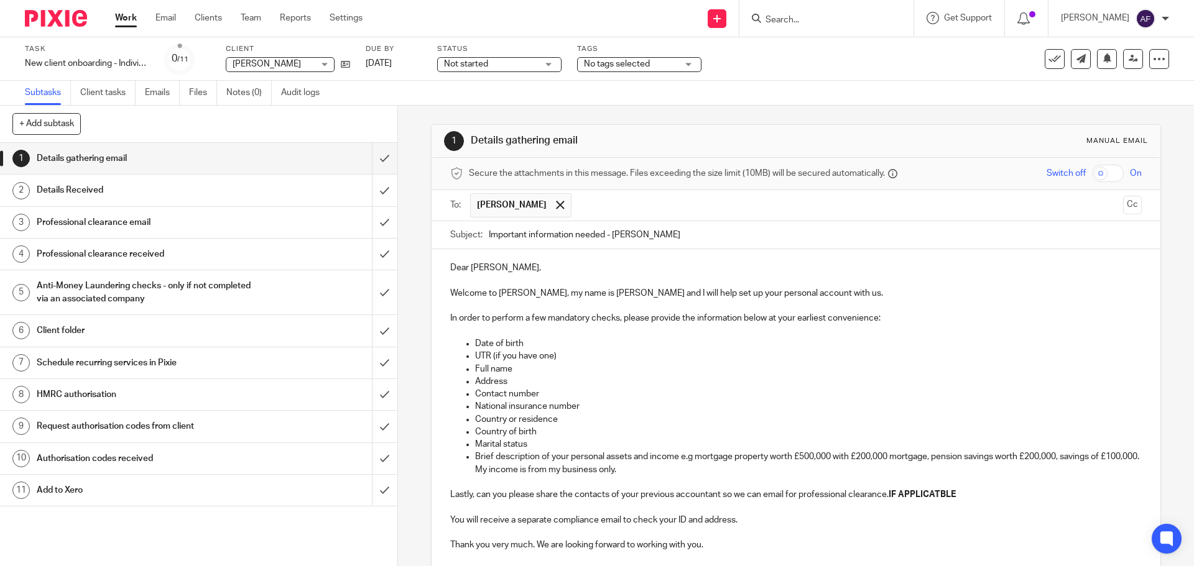
scroll to position [62, 0]
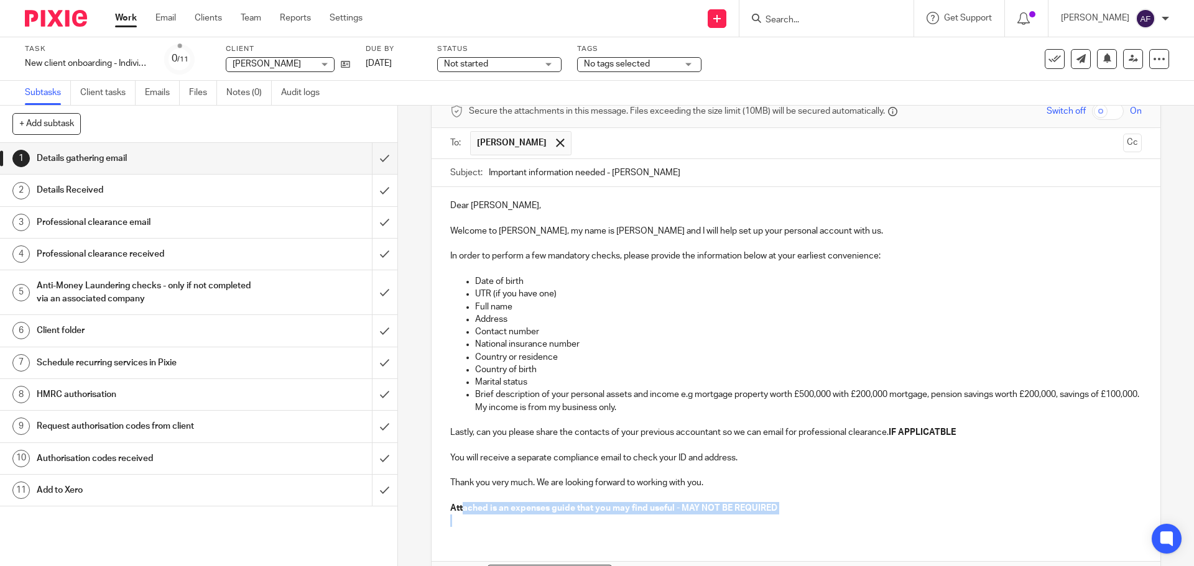
drag, startPoint x: 528, startPoint y: 516, endPoint x: 458, endPoint y: 502, distance: 71.0
click at [458, 502] on div "Dear Janis, Welcome to Neal Ford, my name is Anthony and I will help set up you…" at bounding box center [795, 361] width 728 height 349
click at [458, 502] on p "Attached is an expenses guide that you may find useful - MAY NOT BE REQUIRED" at bounding box center [795, 508] width 691 height 12
drag, startPoint x: 471, startPoint y: 521, endPoint x: 447, endPoint y: 509, distance: 26.4
click at [447, 509] on div "Dear Janis, Welcome to Neal Ford, my name is Anthony and I will help set up you…" at bounding box center [795, 361] width 728 height 349
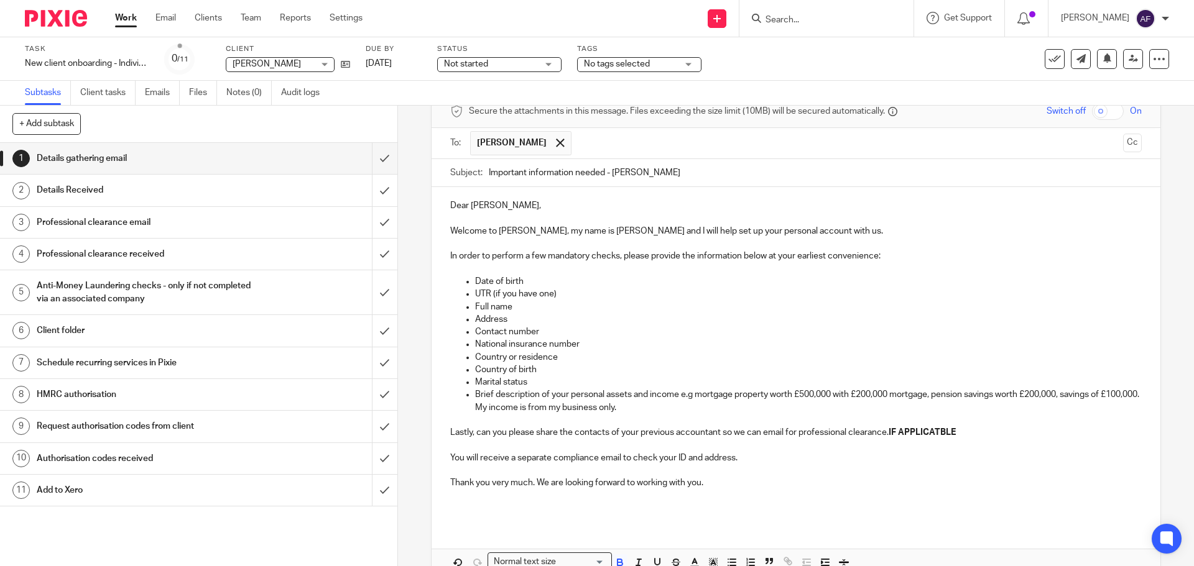
click at [512, 445] on p at bounding box center [795, 445] width 691 height 12
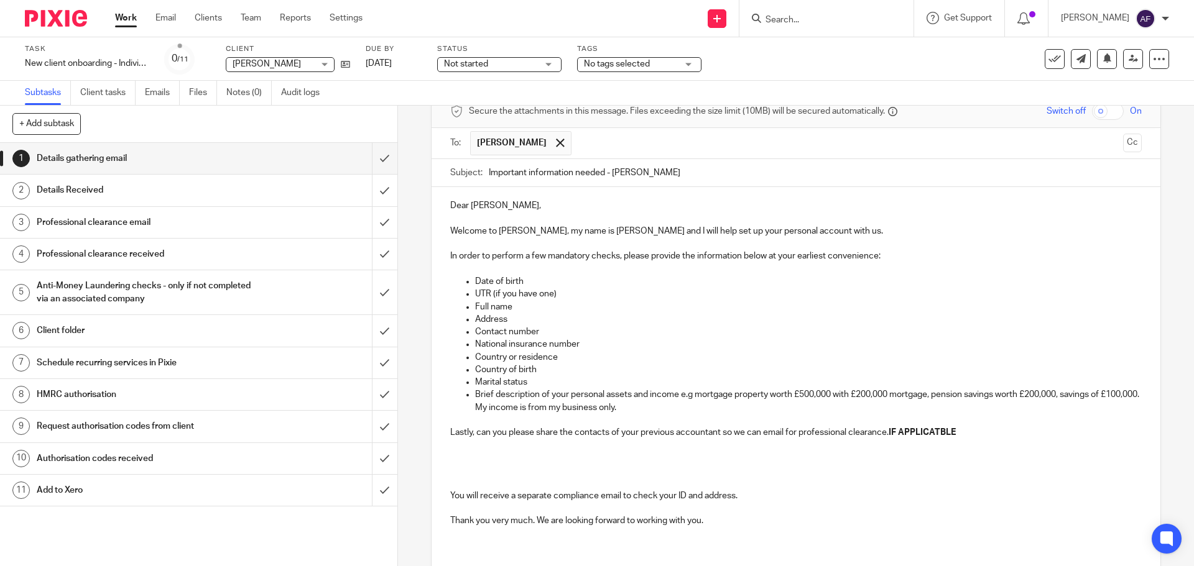
click at [502, 457] on p at bounding box center [795, 458] width 691 height 12
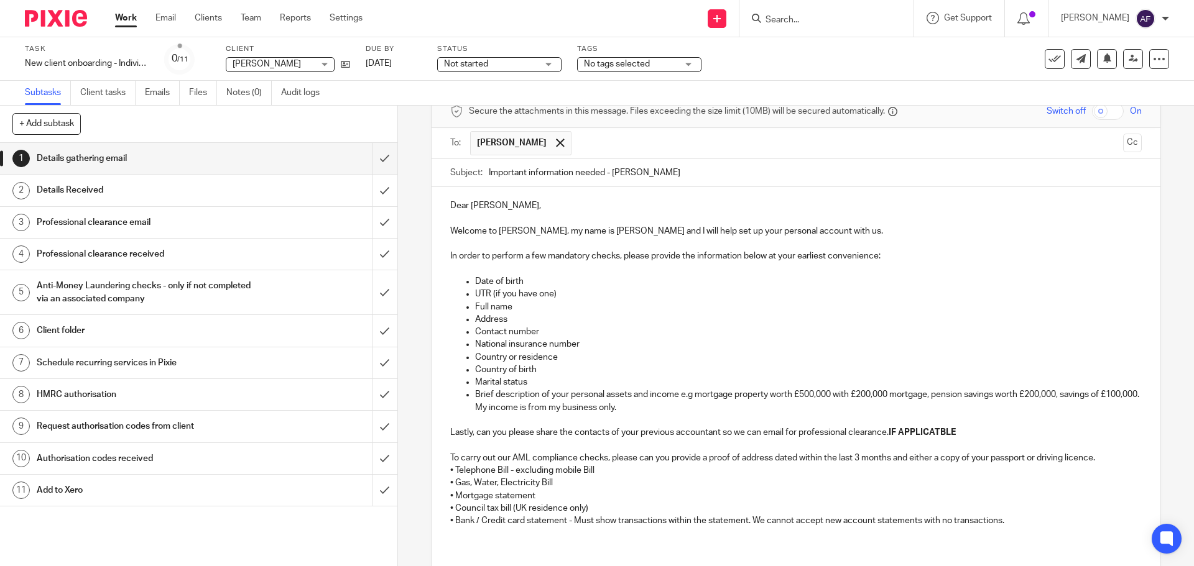
click at [1112, 459] on p "To carry out our AML compliance checks, please can you provide a proof of addre…" at bounding box center [795, 458] width 691 height 12
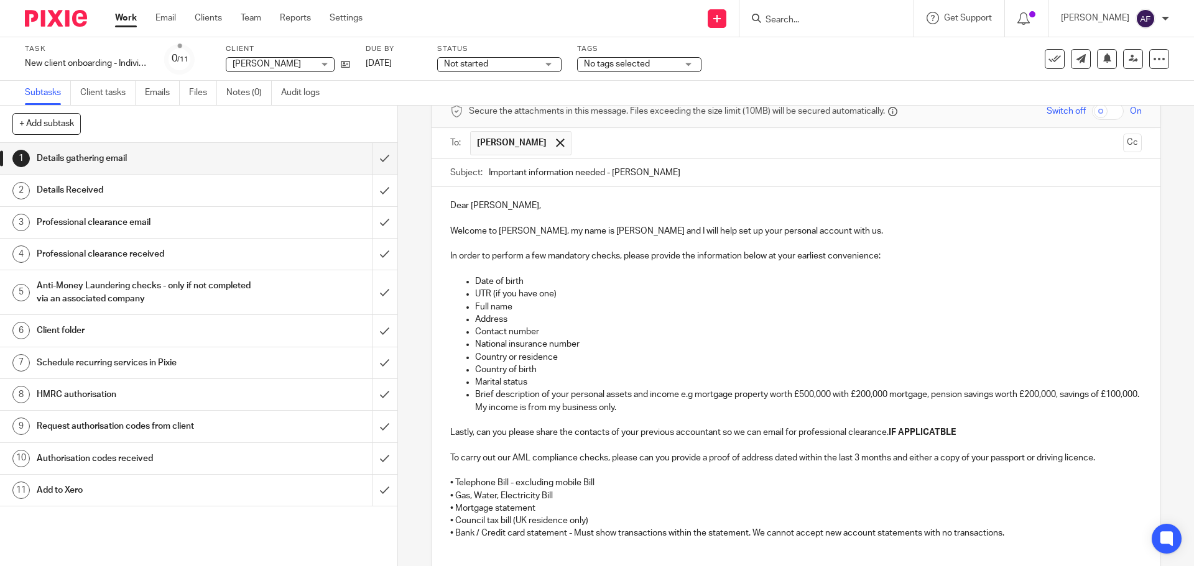
click at [450, 486] on p "• Telephone Bill - excluding mobile Bill" at bounding box center [795, 483] width 691 height 12
click at [441, 504] on div "Dear Janis, Welcome to Neal Ford, my name is Anthony and I will help set up you…" at bounding box center [795, 418] width 728 height 463
click at [444, 496] on div "Dear Janis, Welcome to Neal Ford, my name is Anthony and I will help set up you…" at bounding box center [795, 418] width 728 height 463
click at [446, 504] on div "Dear Janis, Welcome to Neal Ford, my name is Anthony and I will help set up you…" at bounding box center [795, 418] width 728 height 463
click at [446, 523] on div "Dear Janis, Welcome to Neal Ford, my name is Anthony and I will help set up you…" at bounding box center [795, 418] width 728 height 463
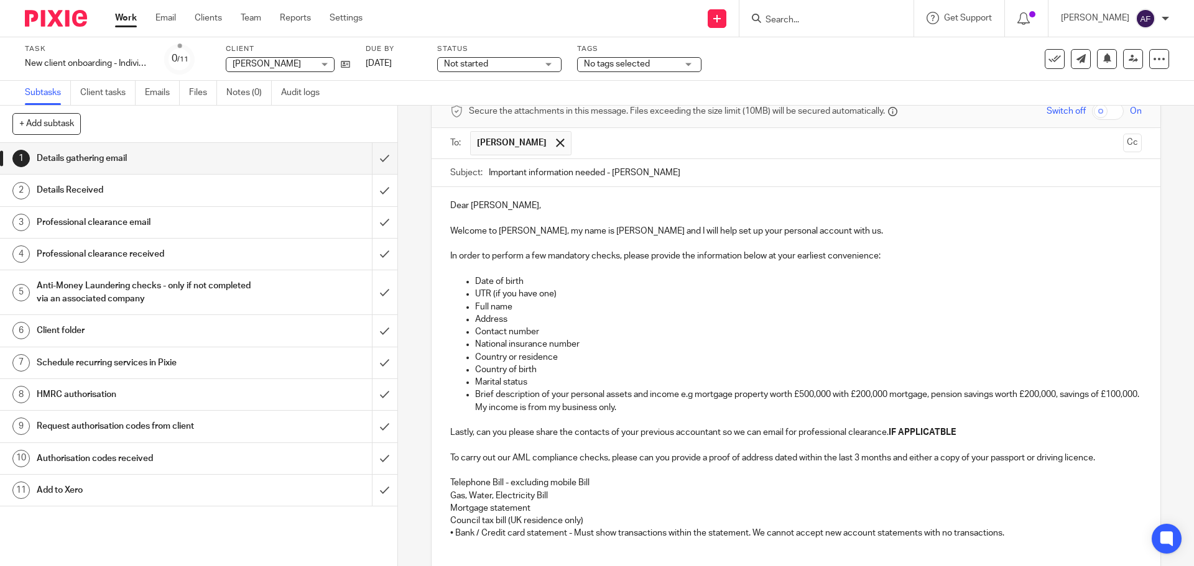
click at [446, 535] on div "Dear Janis, Welcome to Neal Ford, my name is Anthony and I will help set up you…" at bounding box center [795, 418] width 728 height 463
drag, startPoint x: 448, startPoint y: 537, endPoint x: 445, endPoint y: 491, distance: 46.7
click at [445, 491] on div "Dear Janis, Welcome to Neal Ford, my name is Anthony and I will help set up you…" at bounding box center [795, 418] width 728 height 463
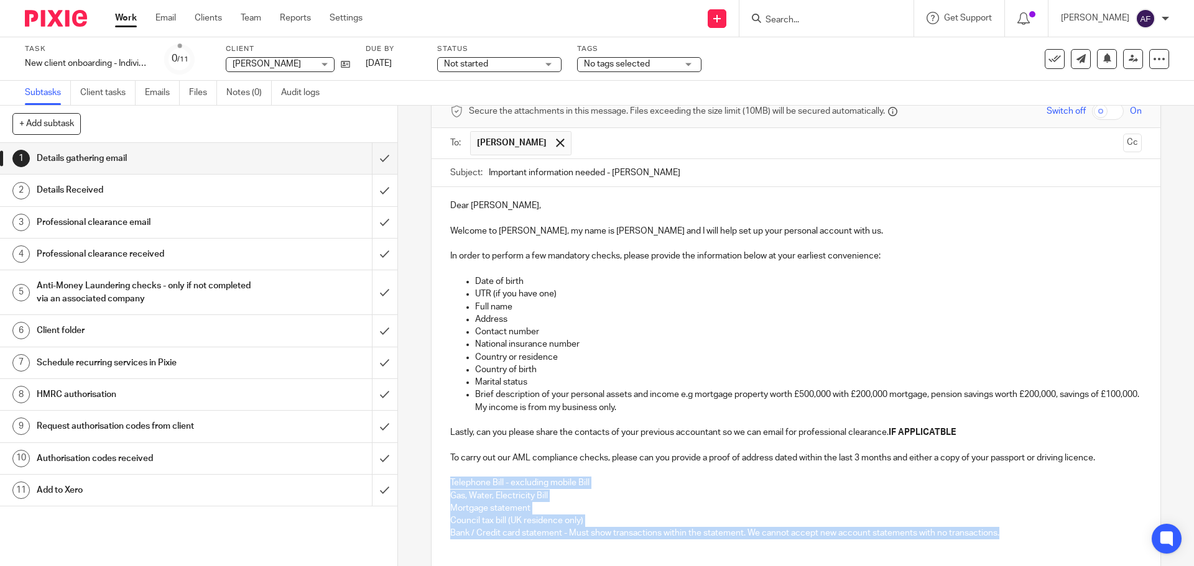
drag, startPoint x: 445, startPoint y: 482, endPoint x: 998, endPoint y: 538, distance: 556.2
click at [998, 538] on div "Dear Janis, Welcome to Neal Ford, my name is Anthony and I will help set up you…" at bounding box center [795, 418] width 728 height 463
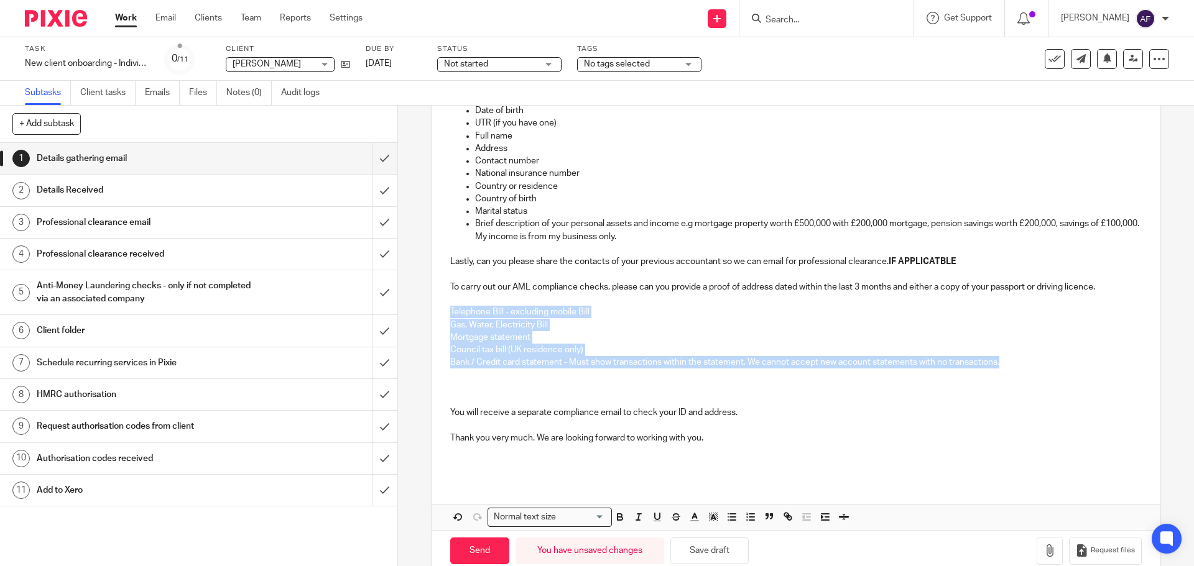
scroll to position [249, 0]
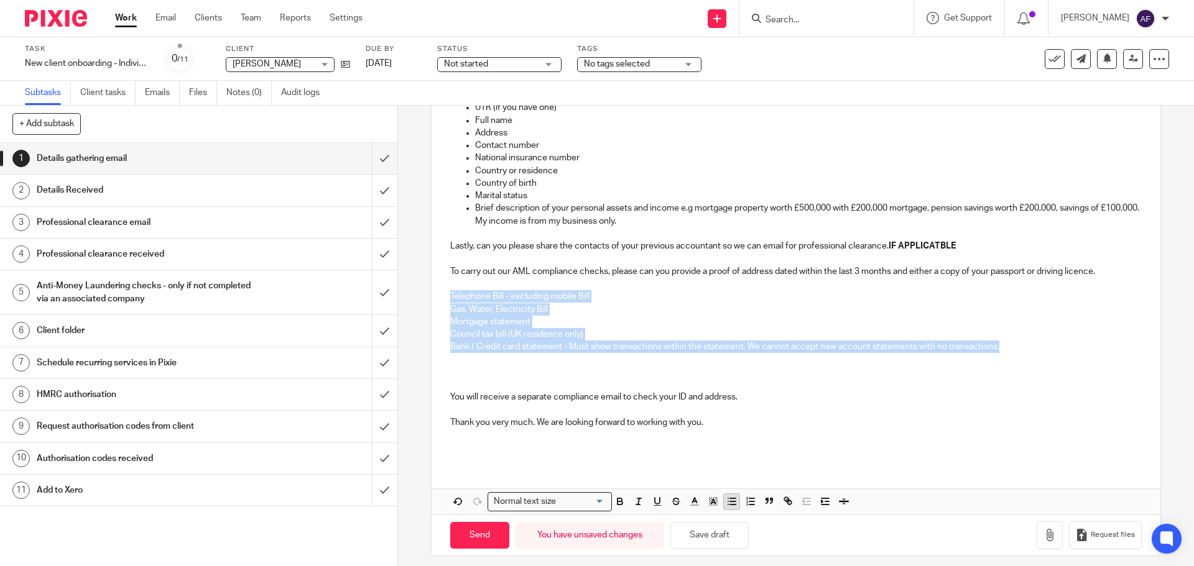
click at [724, 508] on button "button" at bounding box center [732, 502] width 16 height 16
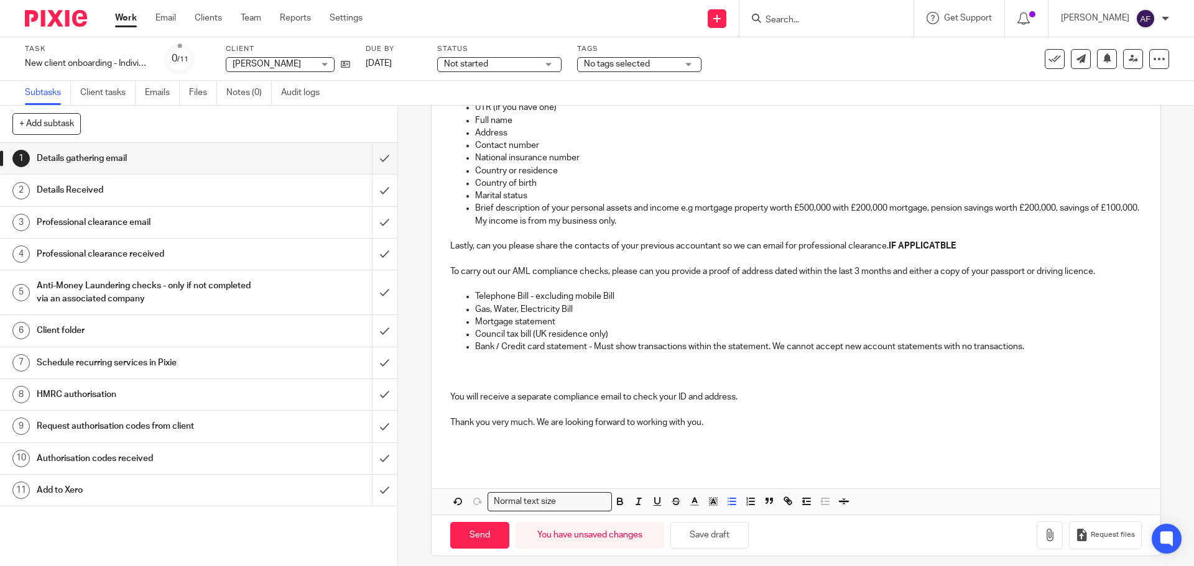
click at [647, 392] on p "You will receive a separate compliance email to check your ID and address." at bounding box center [795, 397] width 691 height 12
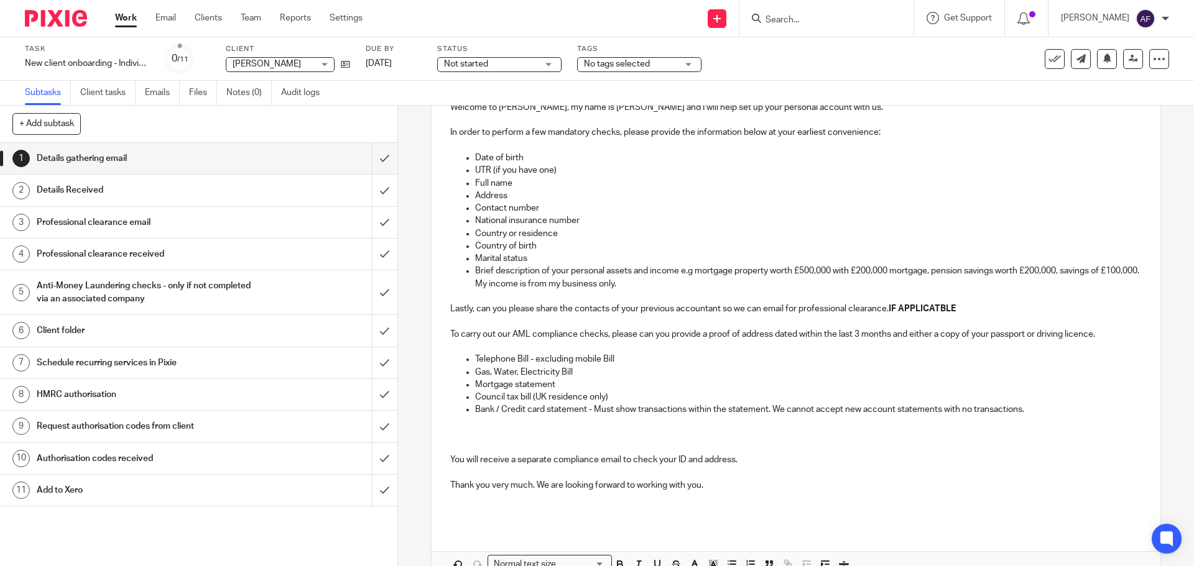
scroll to position [124, 0]
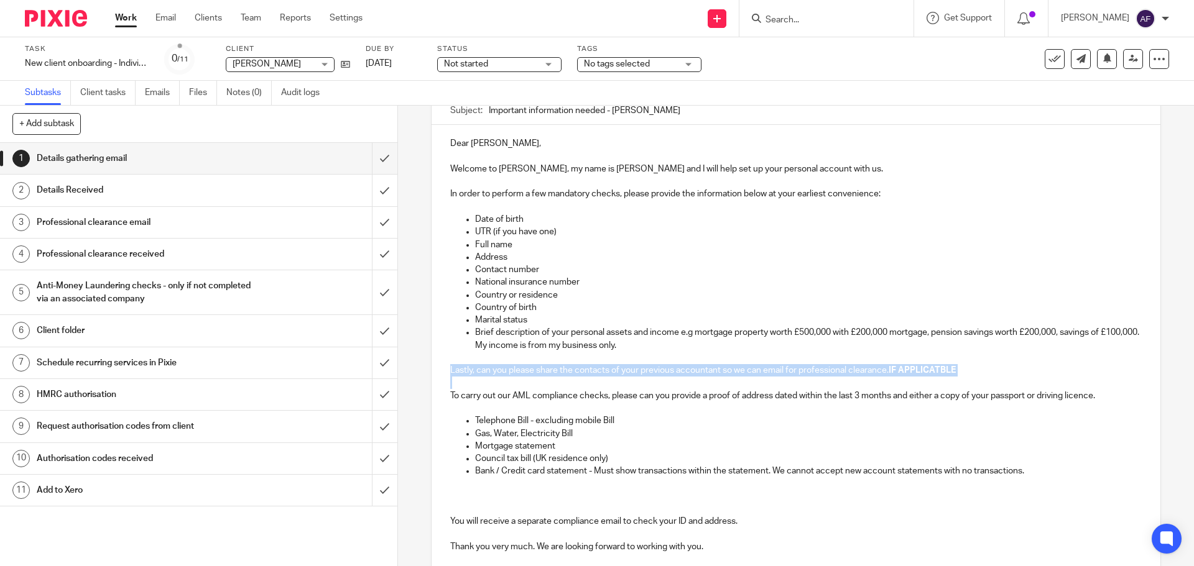
drag, startPoint x: 492, startPoint y: 378, endPoint x: 444, endPoint y: 372, distance: 48.3
click at [444, 372] on div "Dear Janis, Welcome to Neal Ford, my name is Anthony and I will help set up you…" at bounding box center [795, 356] width 728 height 463
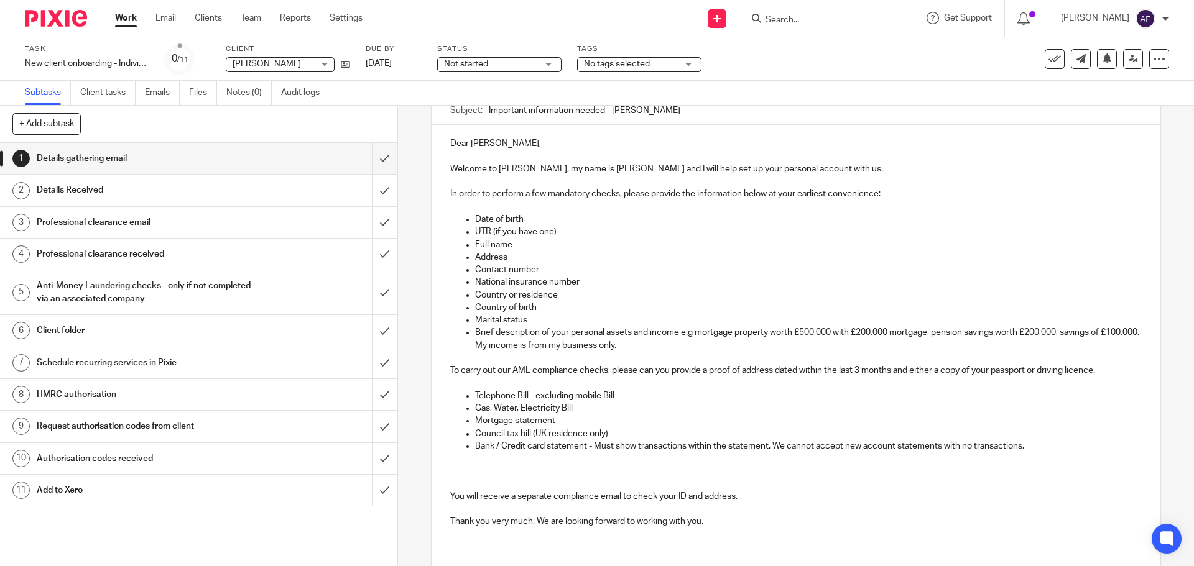
click at [475, 471] on p at bounding box center [795, 471] width 691 height 12
drag, startPoint x: 970, startPoint y: 469, endPoint x: 890, endPoint y: 467, distance: 79.6
click at [890, 467] on p "Lastly, can you please share the contacts of your previous accountant so we can…" at bounding box center [795, 471] width 691 height 12
drag, startPoint x: 564, startPoint y: 511, endPoint x: 441, endPoint y: 492, distance: 124.6
click at [441, 492] on div "Dear Janis, Welcome to Neal Ford, my name is Anthony and I will help set up you…" at bounding box center [795, 344] width 728 height 438
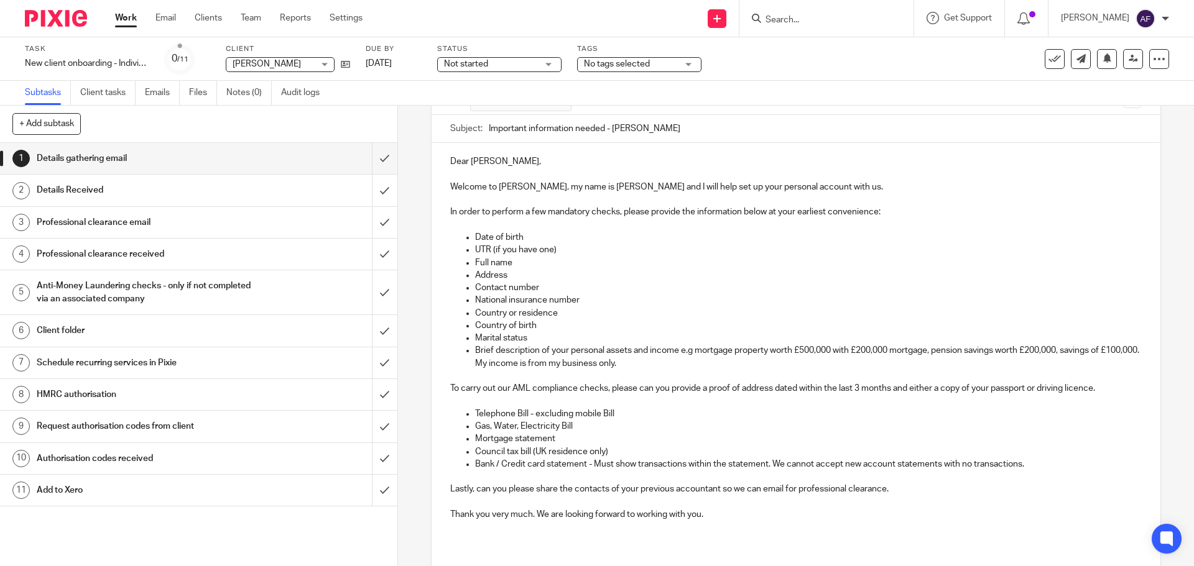
scroll to position [187, 0]
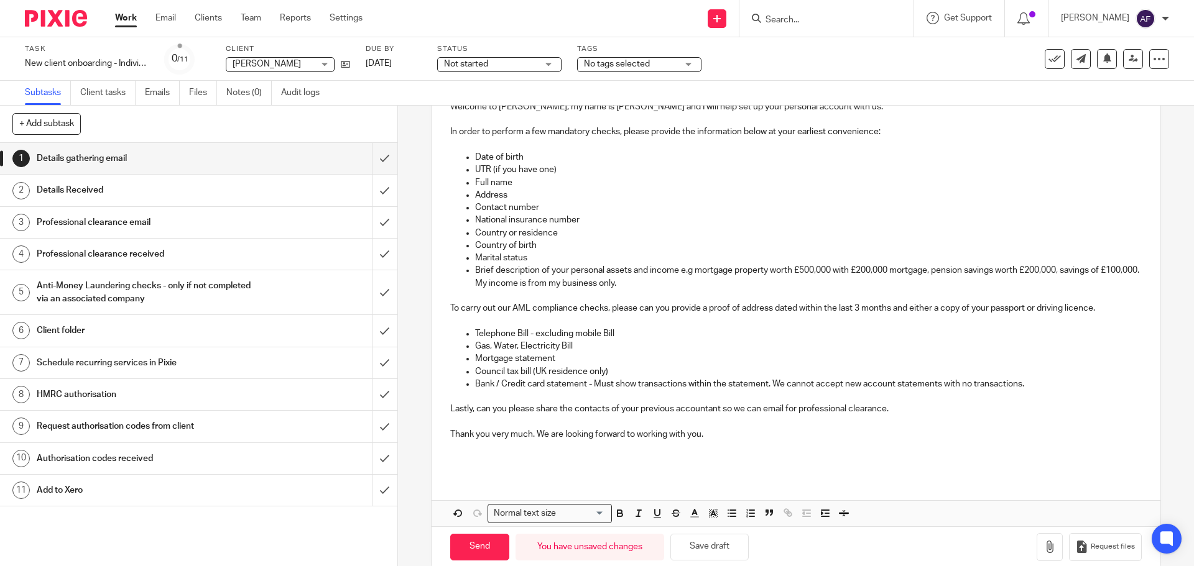
click at [510, 312] on p "To carry out our AML compliance checks, please can you provide a proof of addre…" at bounding box center [795, 308] width 691 height 12
drag, startPoint x: 937, startPoint y: 307, endPoint x: 1099, endPoint y: 307, distance: 162.3
click at [1099, 307] on p "To carry out our AML compliance checks, please can you provide a proof of addre…" at bounding box center [795, 308] width 691 height 12
click at [701, 308] on p "To carry out our AML compliance checks, please can you provide a proof of addre…" at bounding box center [795, 308] width 691 height 12
click at [887, 336] on p "Telephone Bill - excluding mobile Bill" at bounding box center [808, 334] width 666 height 12
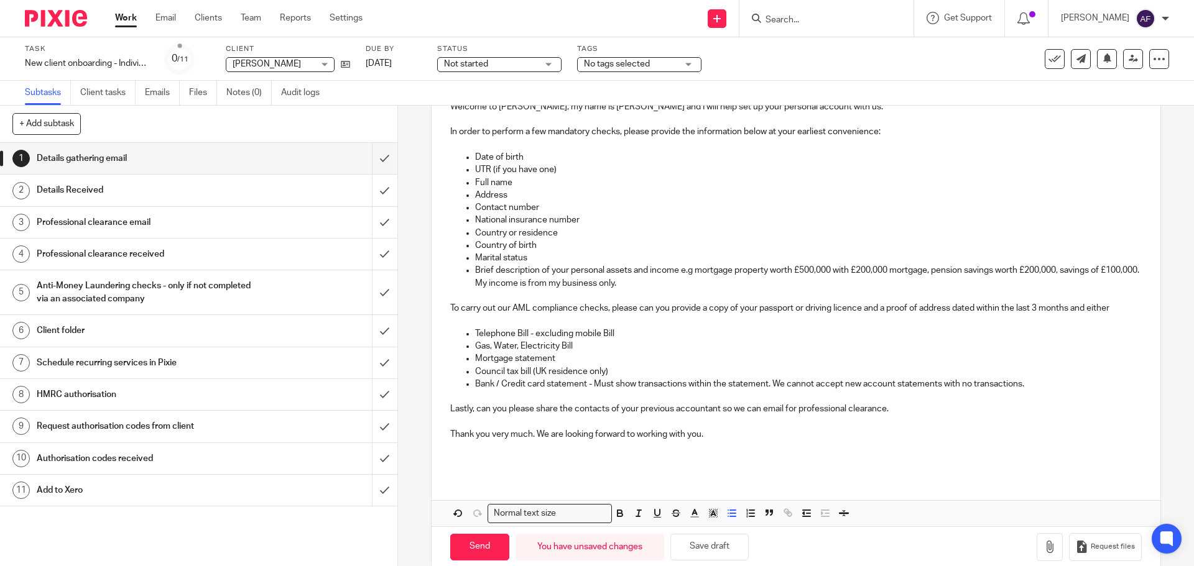
click at [1072, 310] on p "To carry out our AML compliance checks, please can you provide a copy of your p…" at bounding box center [795, 308] width 691 height 12
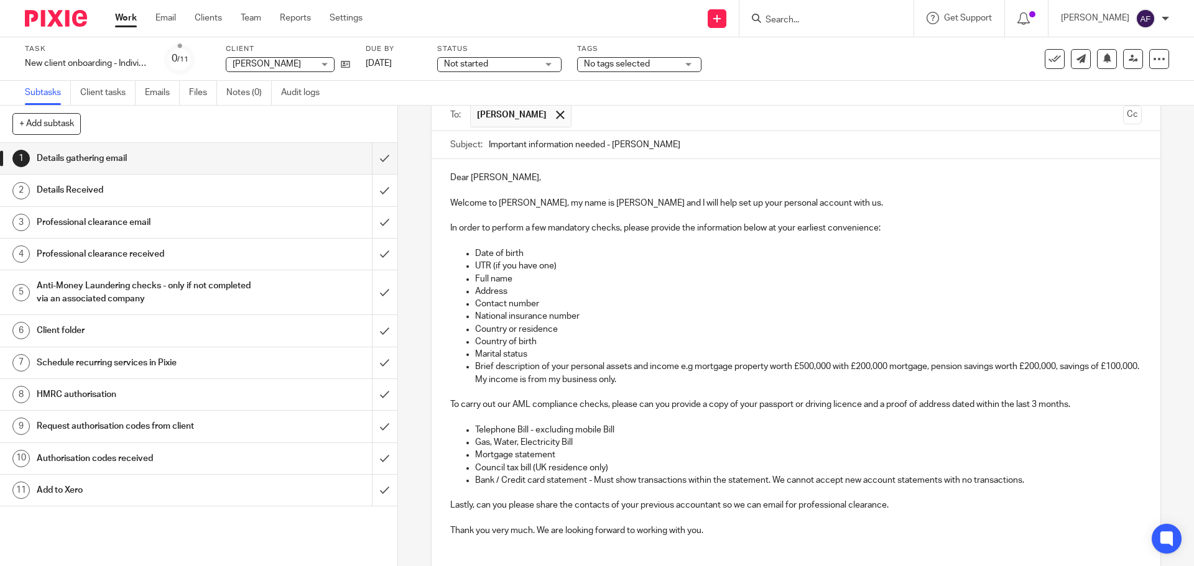
scroll to position [207, 0]
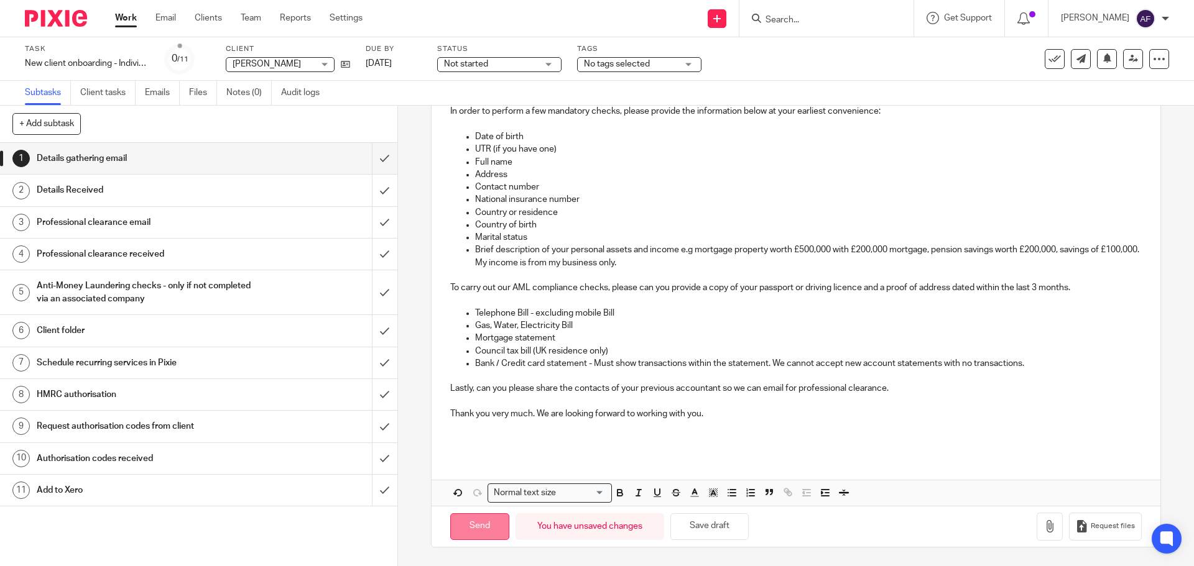
click at [464, 531] on input "Send" at bounding box center [479, 527] width 59 height 27
type input "Sent"
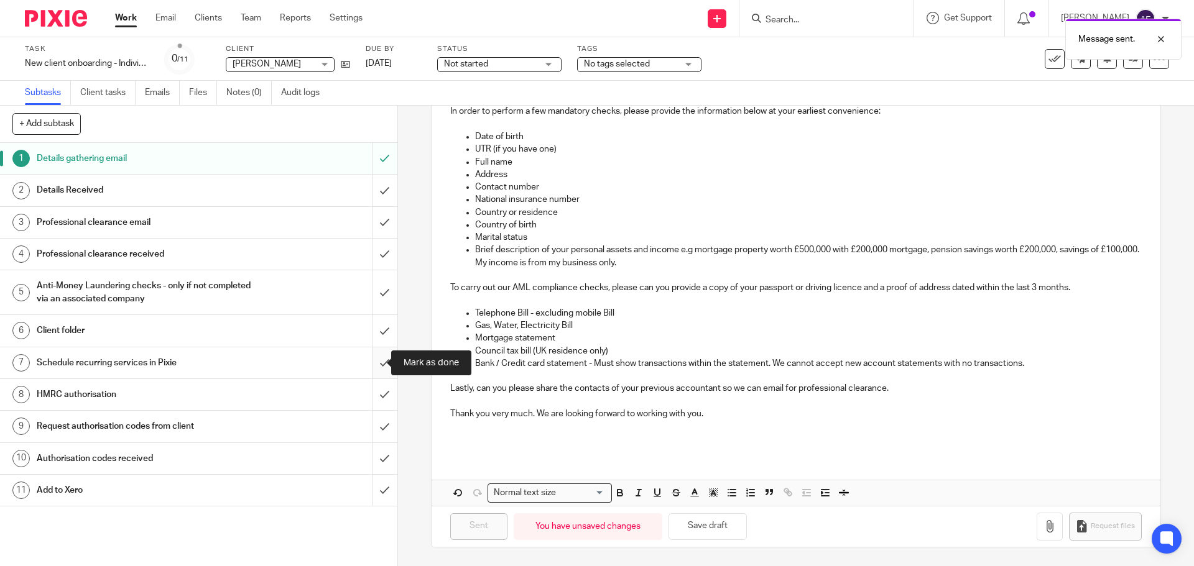
click at [369, 371] on input "submit" at bounding box center [198, 363] width 397 height 31
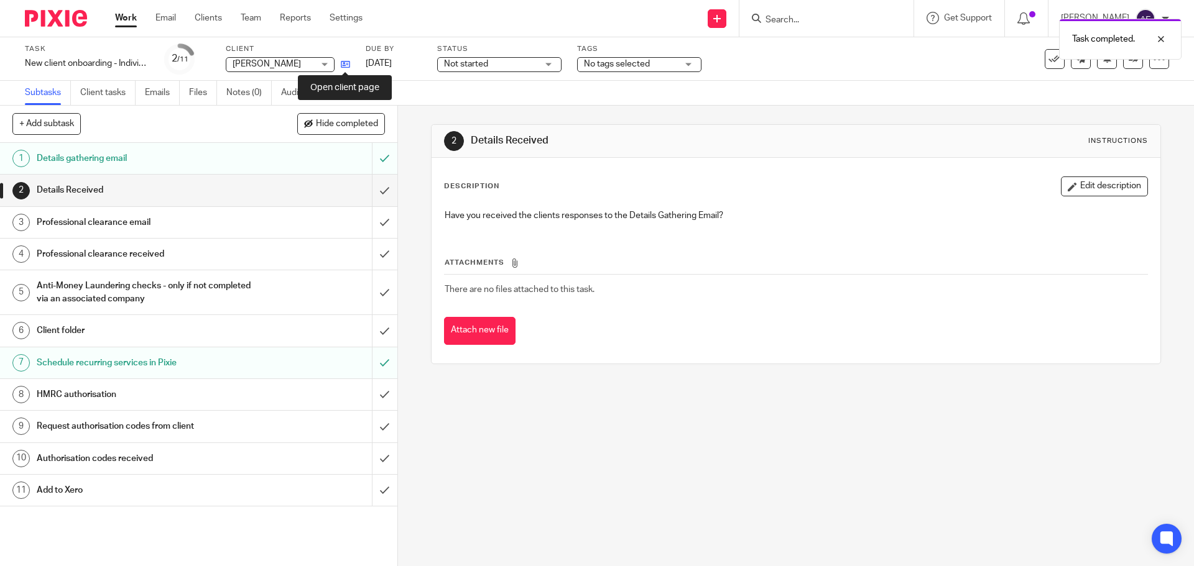
click at [343, 63] on icon at bounding box center [345, 64] width 9 height 9
click at [257, 356] on div "Schedule recurring services in Pixie" at bounding box center [198, 363] width 323 height 19
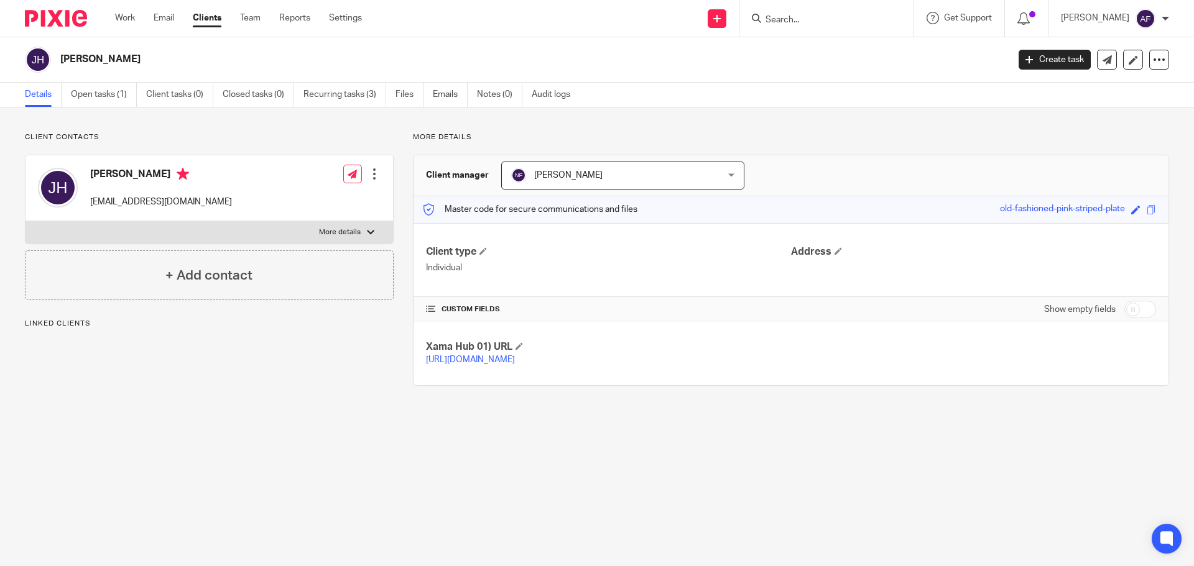
click at [128, 173] on h4 "[PERSON_NAME]" at bounding box center [161, 176] width 142 height 16
copy h4 "[PERSON_NAME]"
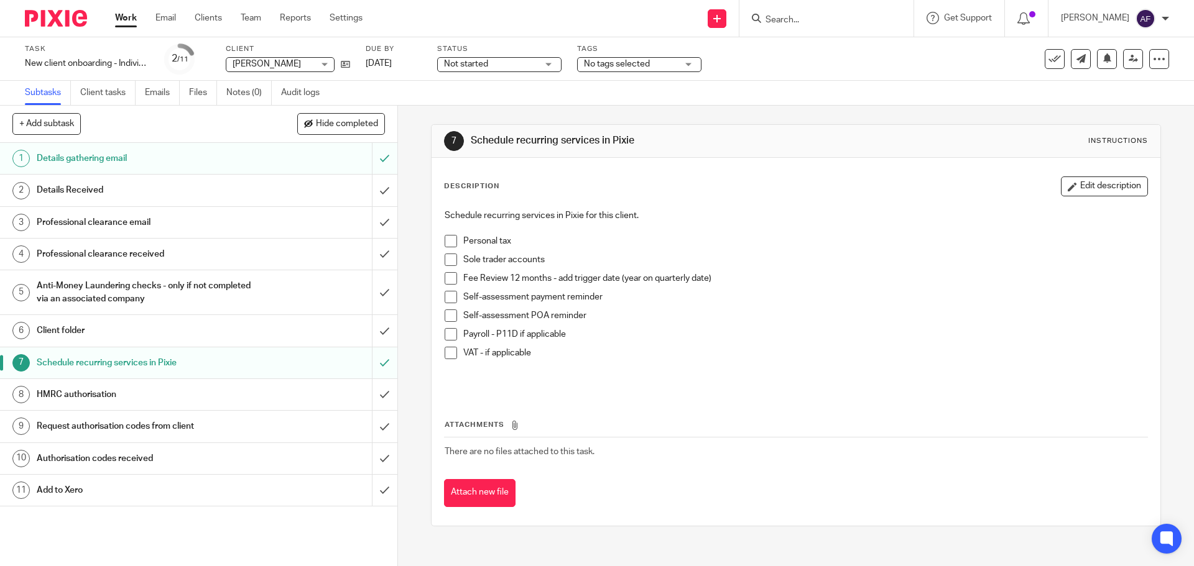
click at [249, 331] on div "Client folder" at bounding box center [198, 330] width 323 height 19
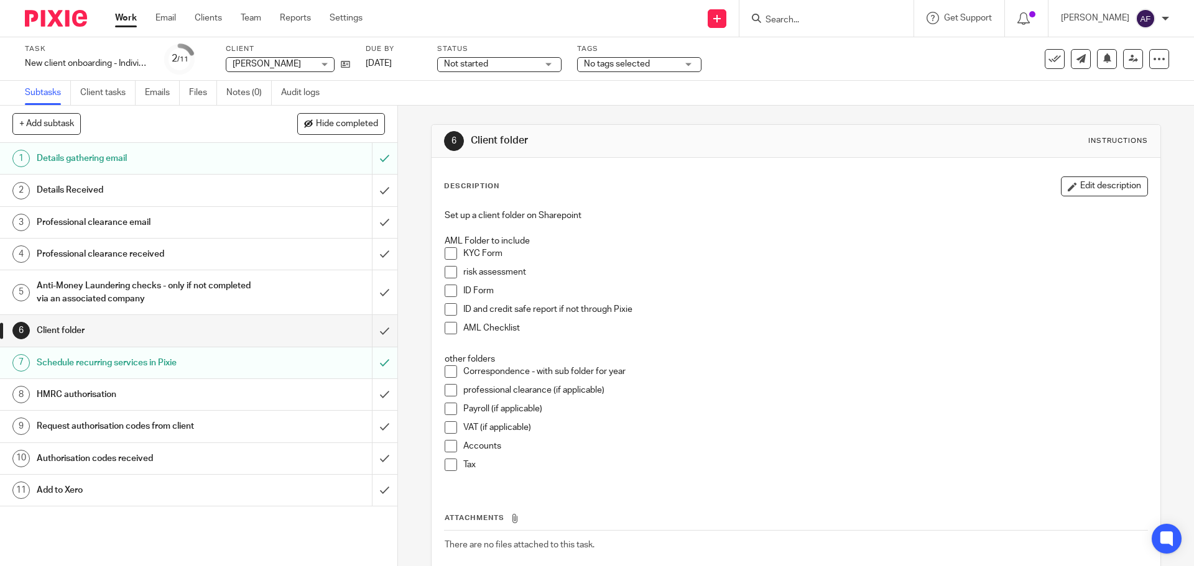
click at [445, 373] on span at bounding box center [451, 372] width 12 height 12
click at [446, 464] on span at bounding box center [451, 465] width 12 height 12
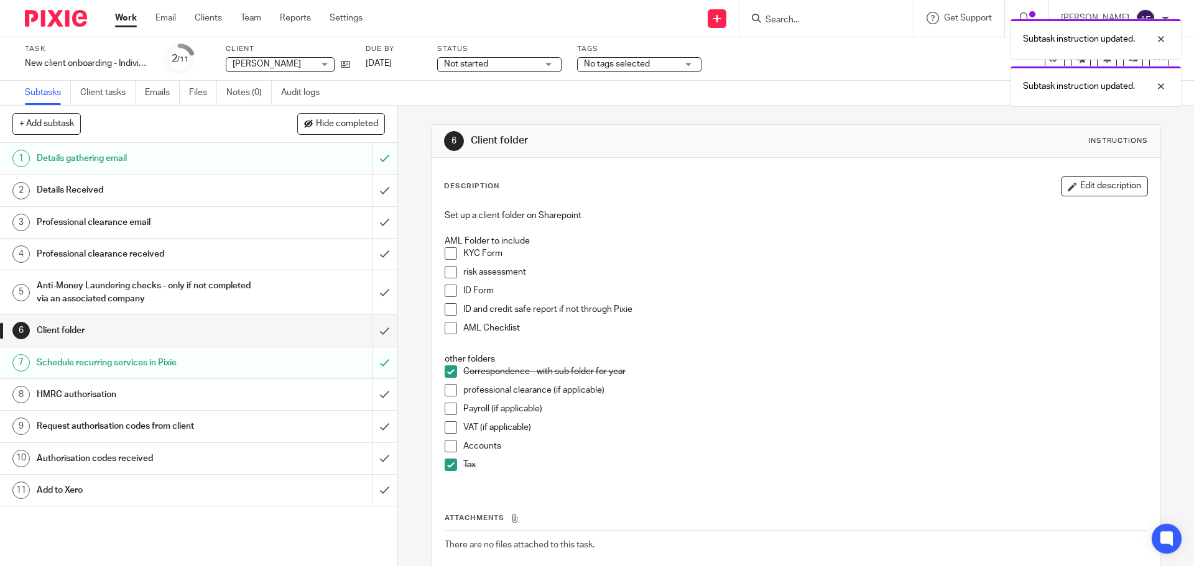
click at [229, 364] on h1 "Schedule recurring services in Pixie" at bounding box center [144, 363] width 215 height 19
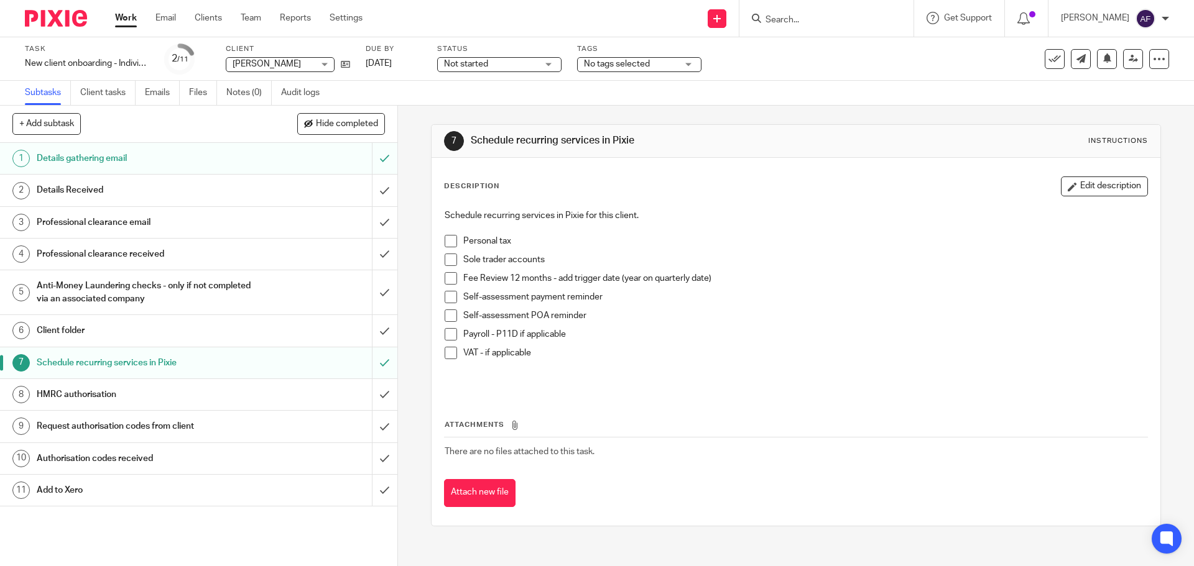
click at [448, 242] on span at bounding box center [451, 241] width 12 height 12
click at [448, 301] on span at bounding box center [451, 297] width 12 height 12
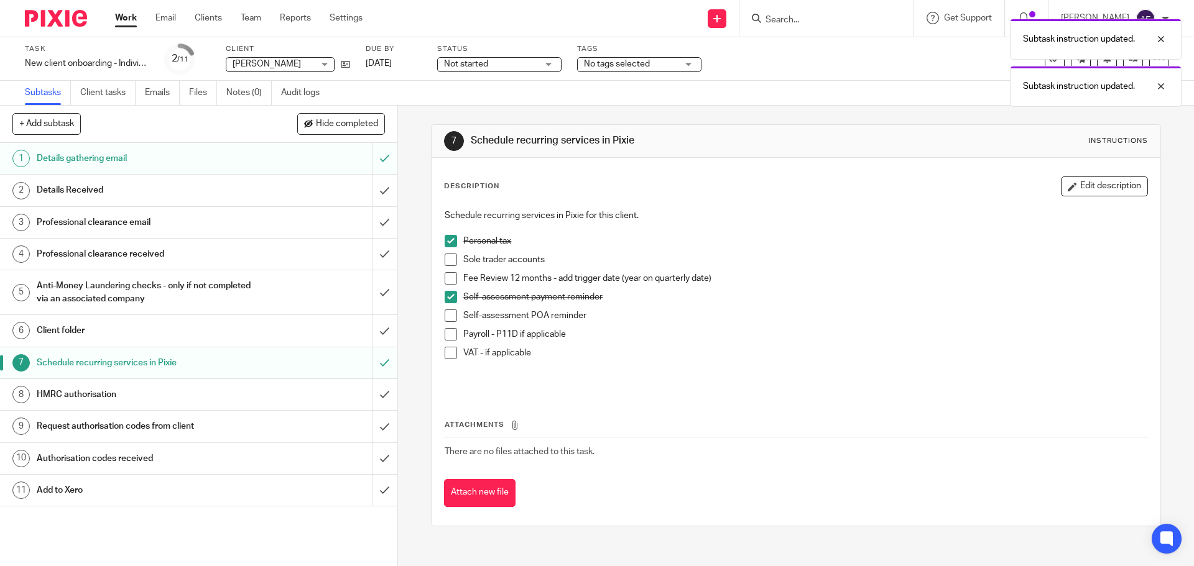
click at [449, 320] on span at bounding box center [451, 316] width 12 height 12
